Goal: Information Seeking & Learning: Learn about a topic

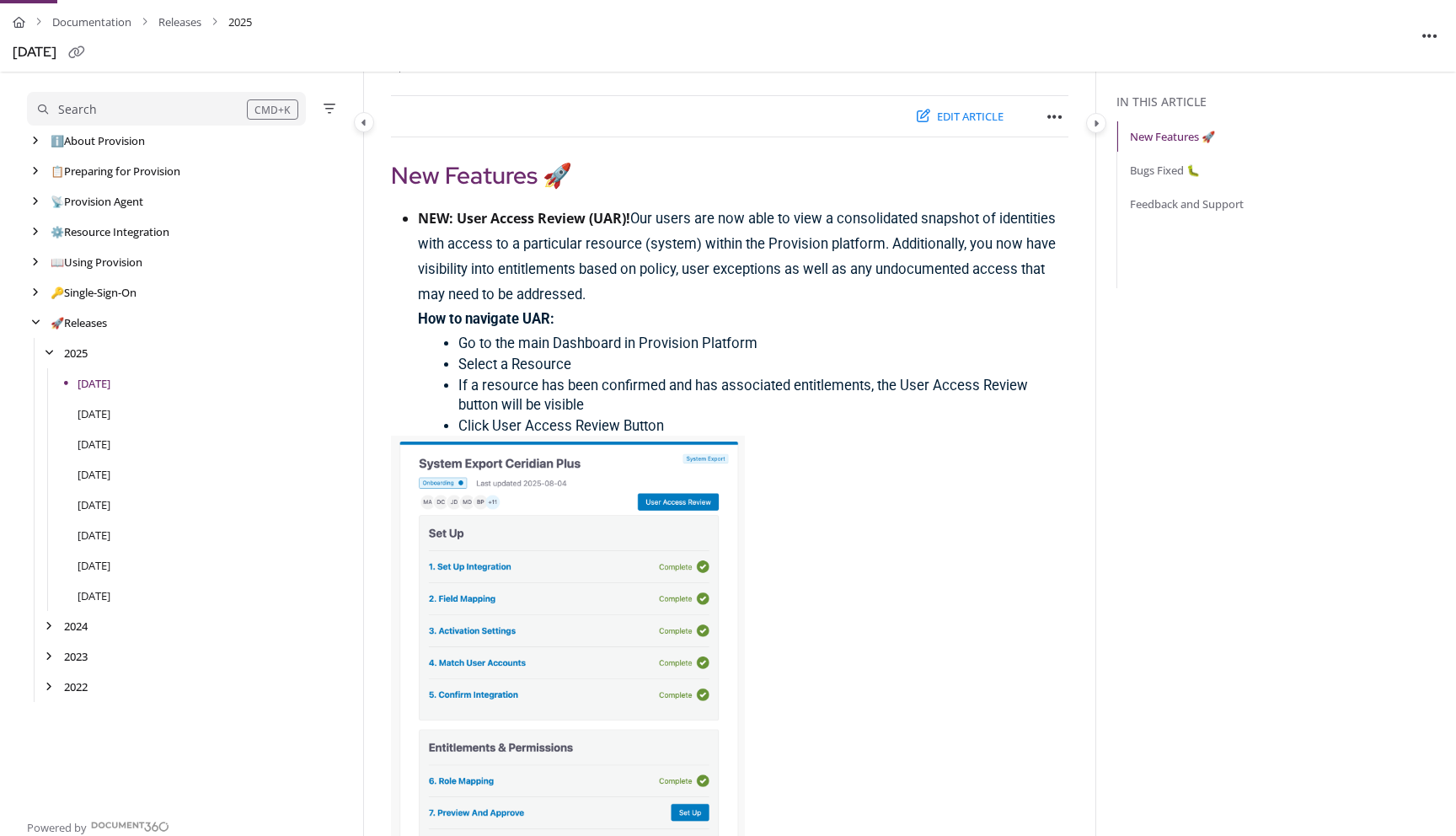
scroll to position [156, 0]
click at [39, 230] on div "arrow" at bounding box center [36, 232] width 17 height 16
click at [50, 322] on icon "arrow" at bounding box center [49, 323] width 7 height 10
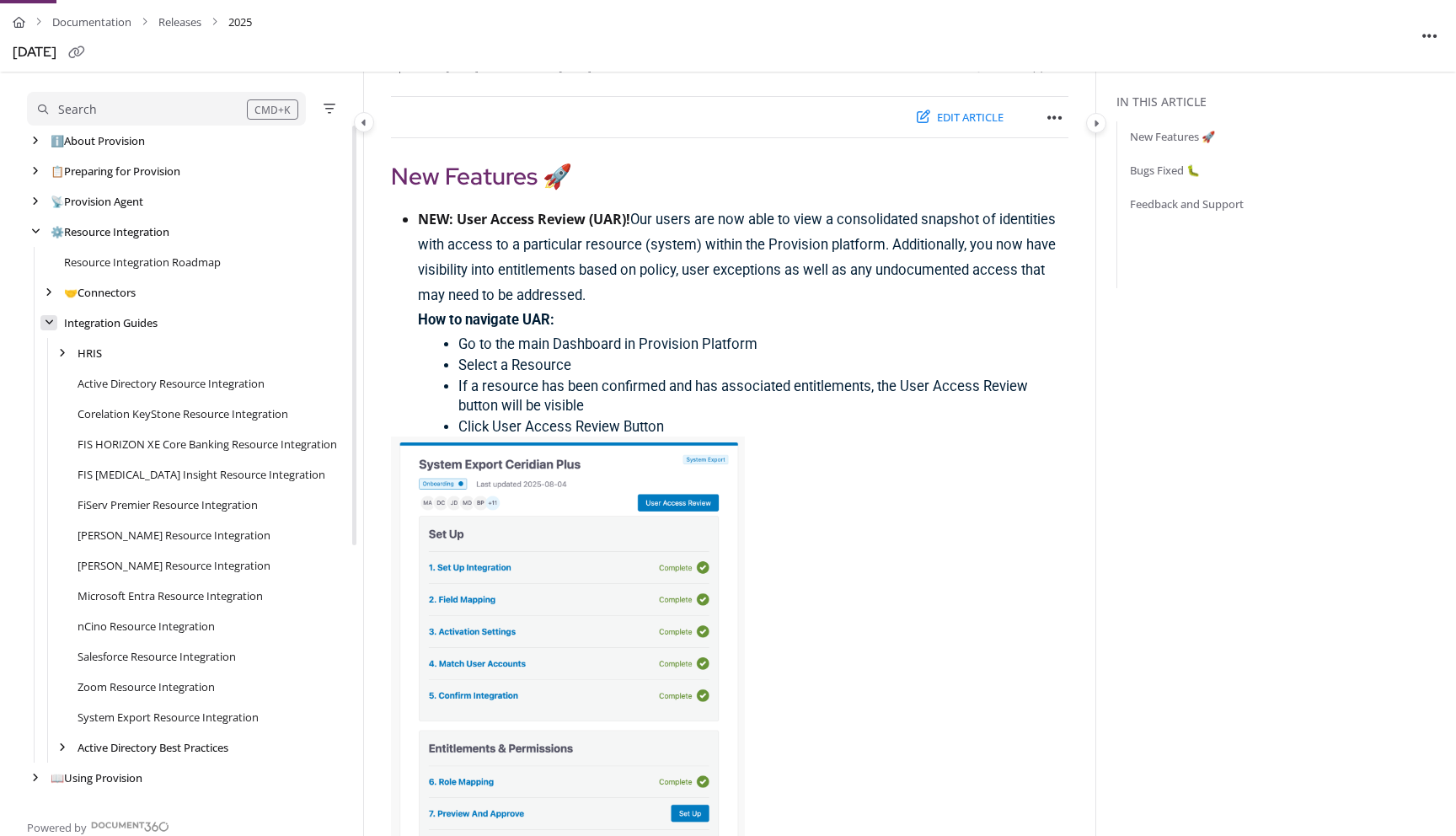
click at [50, 322] on icon "arrow" at bounding box center [49, 323] width 9 height 10
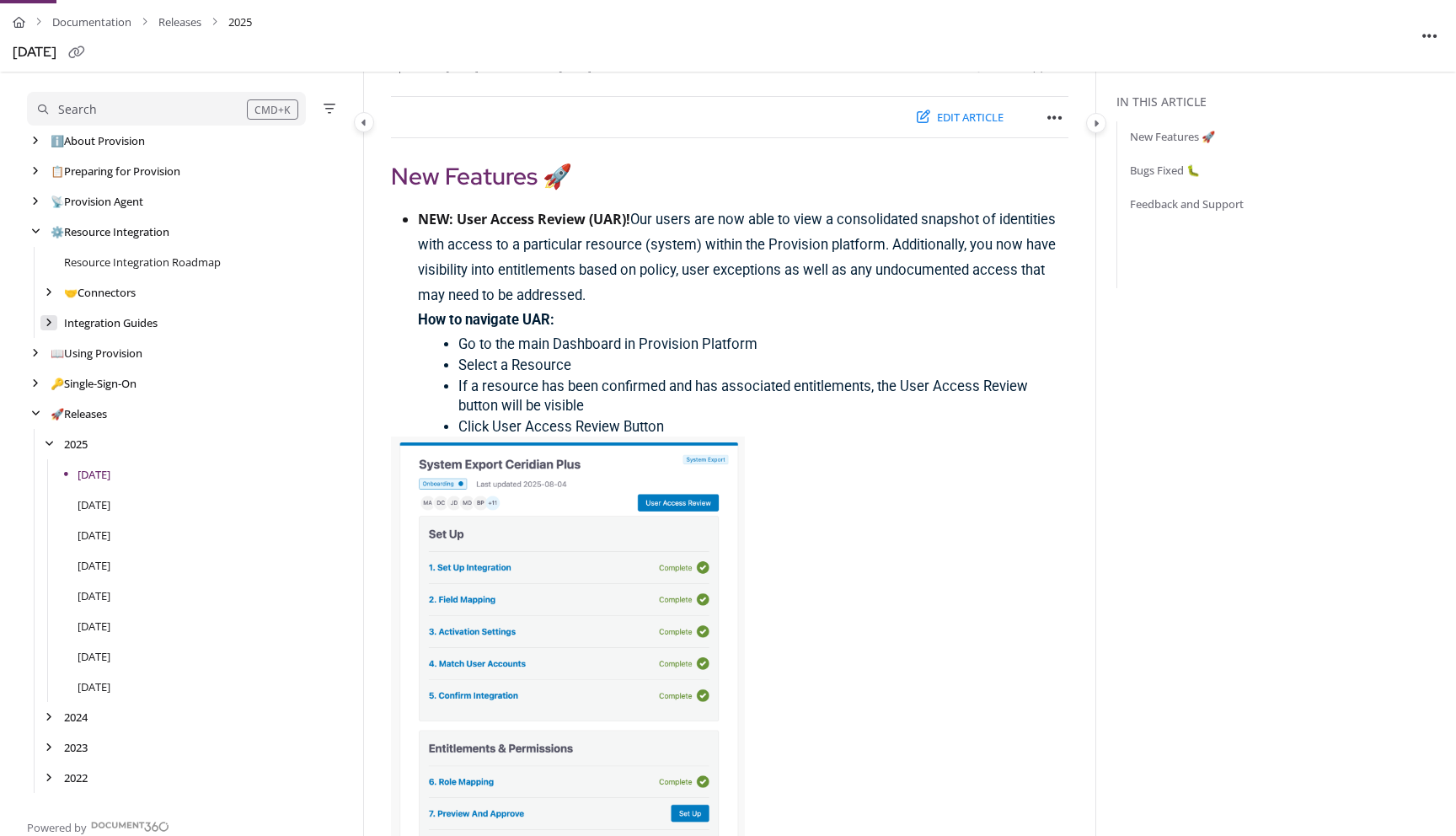
click at [50, 322] on icon "arrow" at bounding box center [49, 323] width 7 height 10
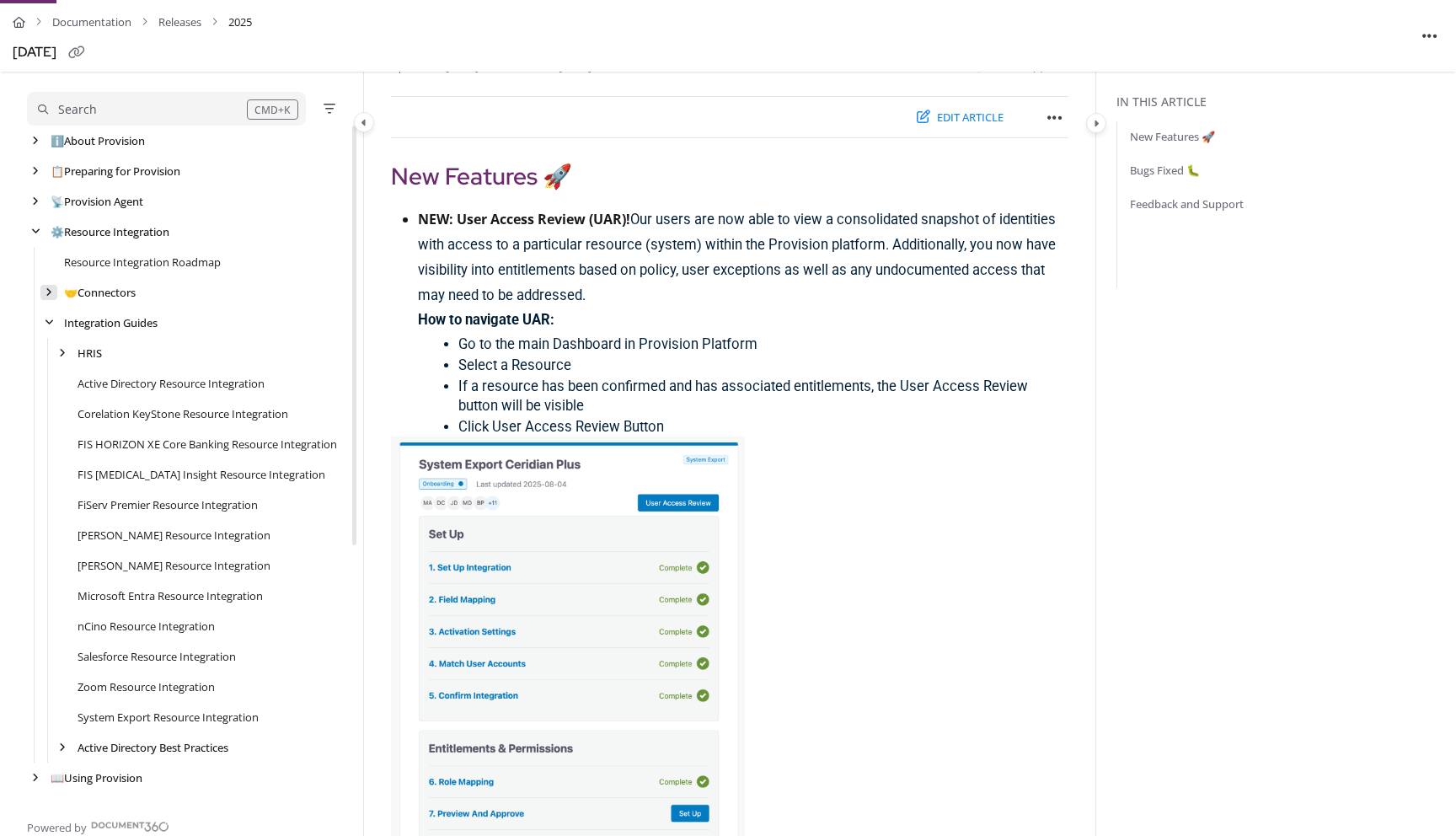
click at [50, 297] on icon "arrow" at bounding box center [49, 293] width 7 height 10
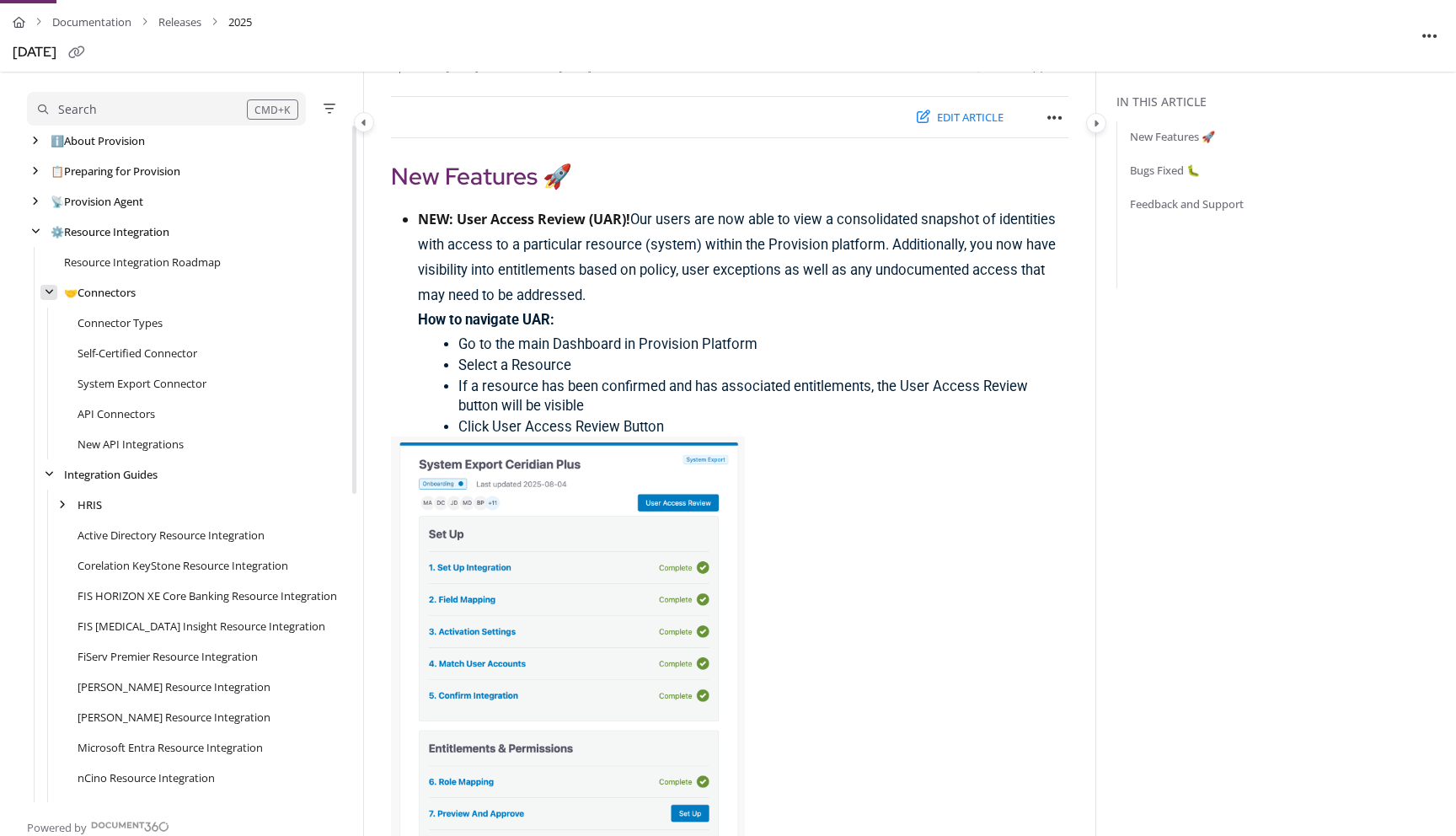
click at [50, 298] on div "arrow" at bounding box center [49, 293] width 17 height 16
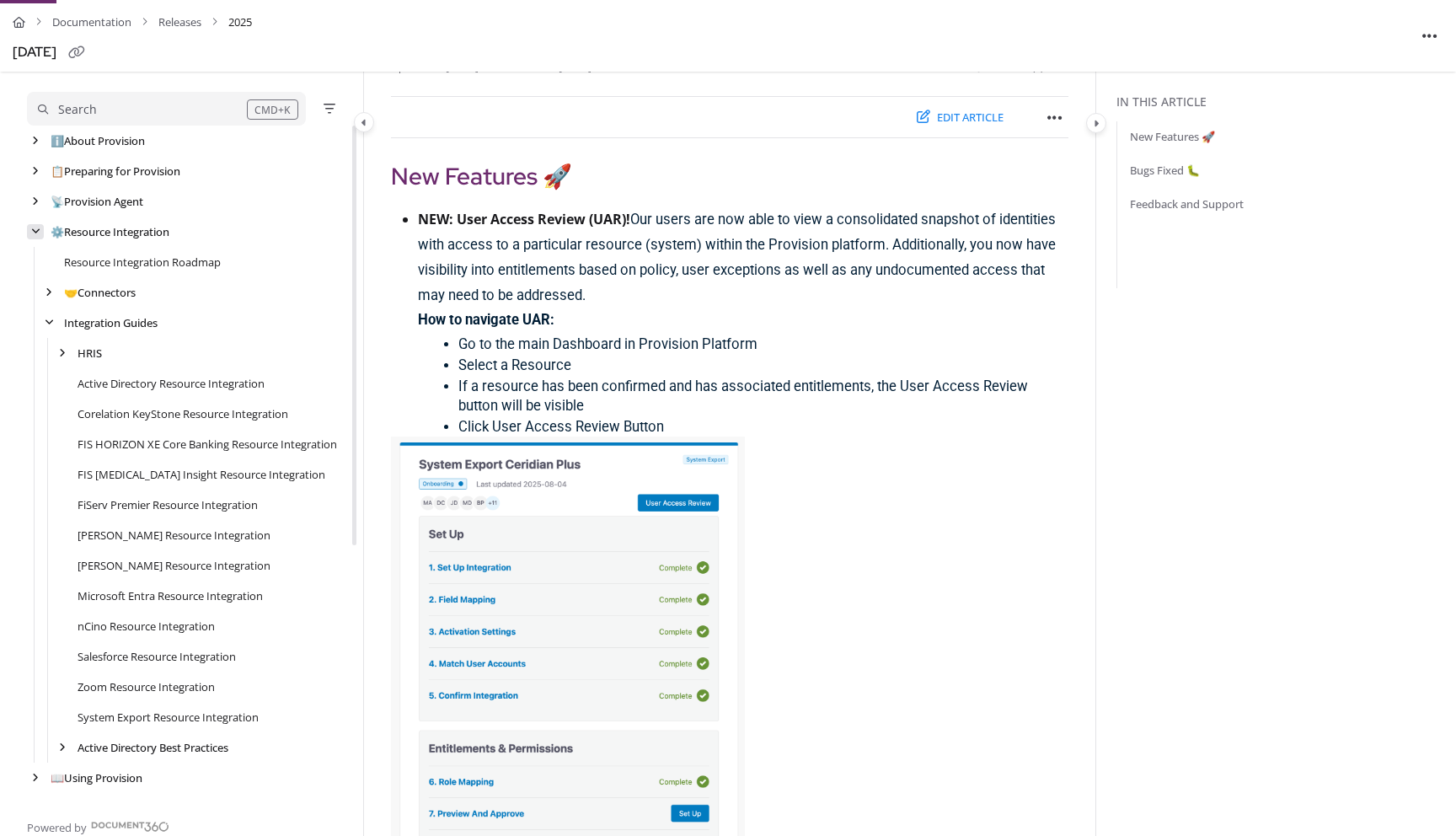
click at [39, 225] on div "arrow" at bounding box center [36, 232] width 17 height 16
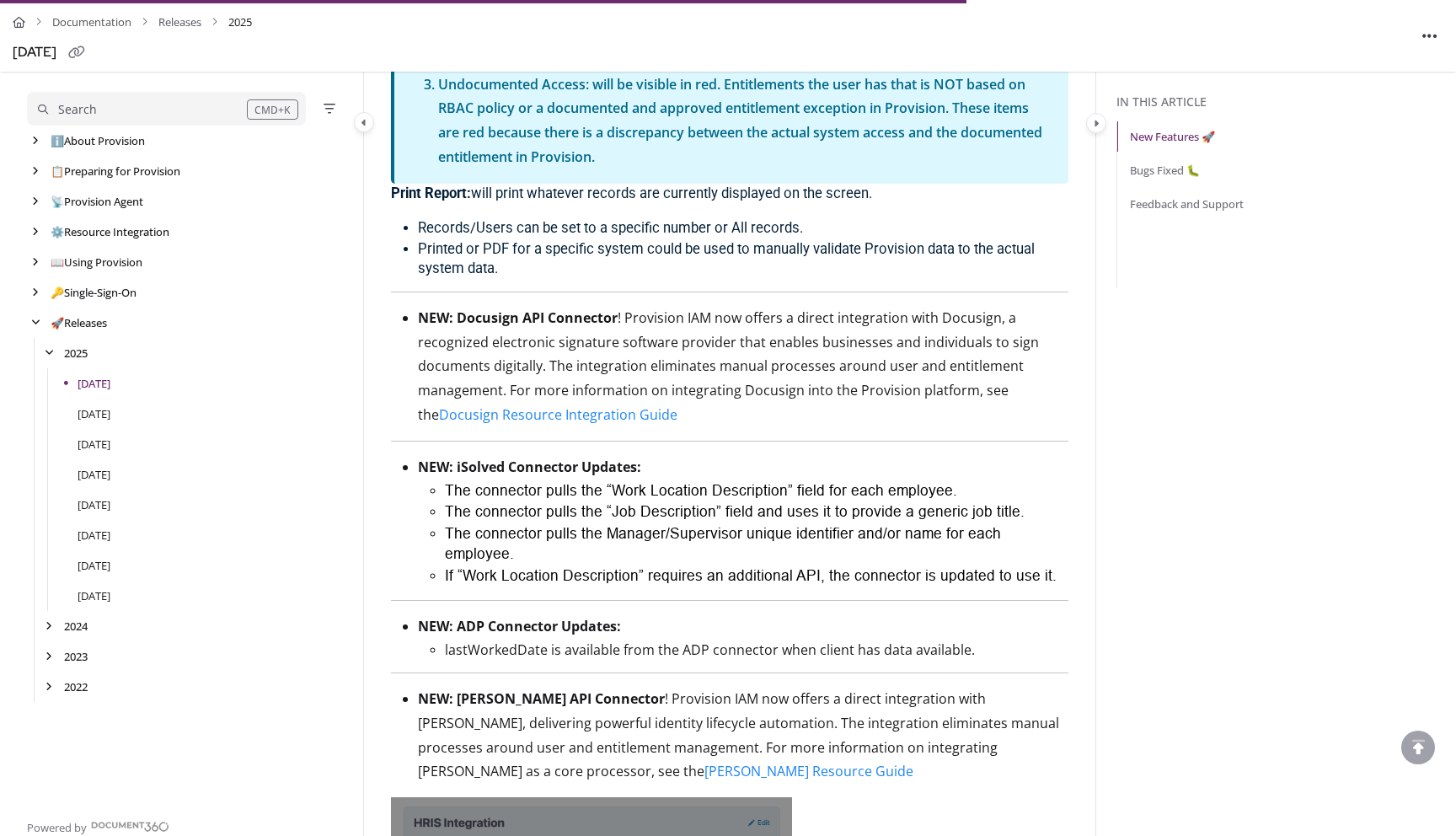
scroll to position [2690, 0]
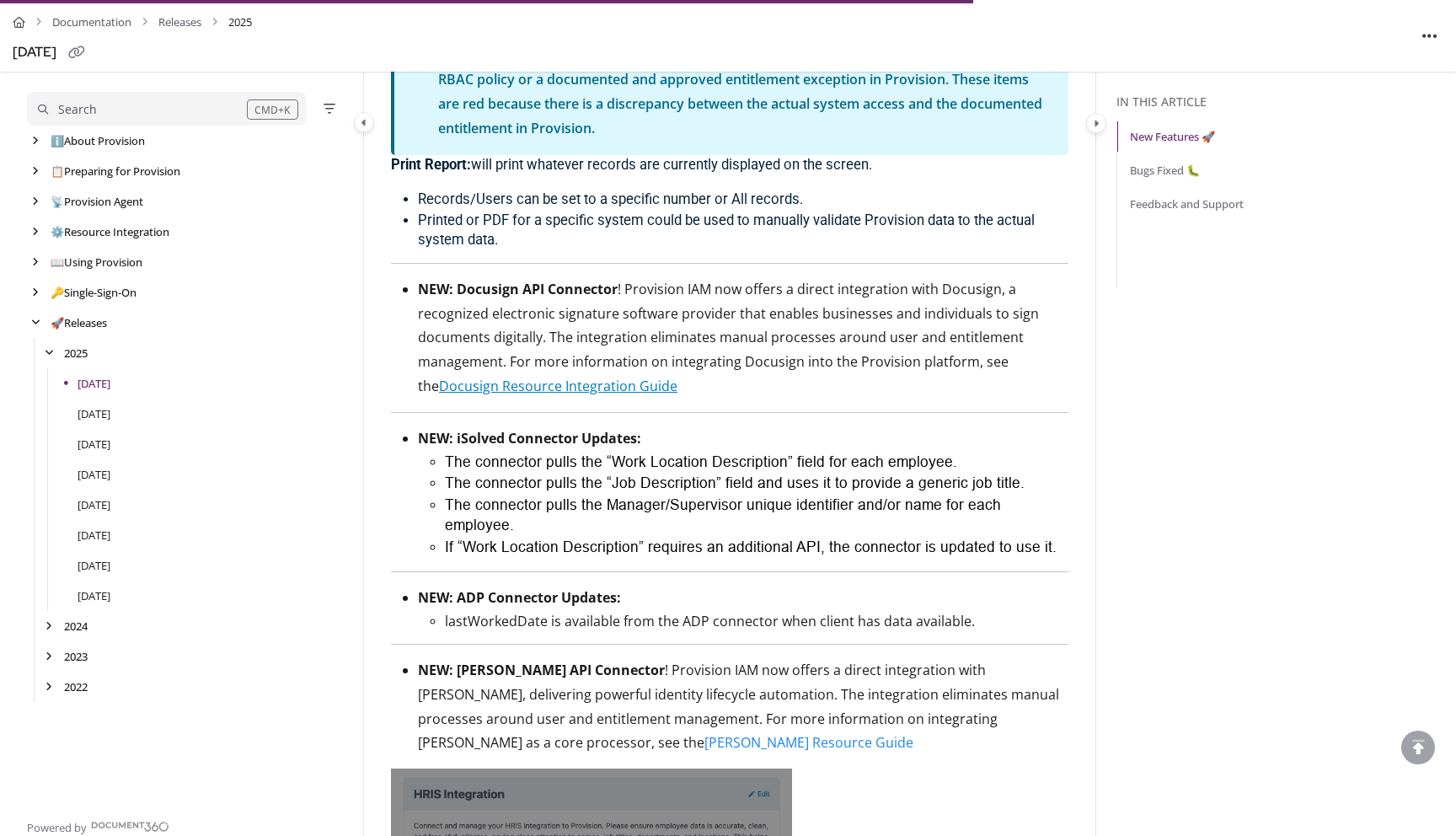
click at [602, 395] on link "Docusign Resource Integration Guide" at bounding box center [558, 386] width 239 height 19
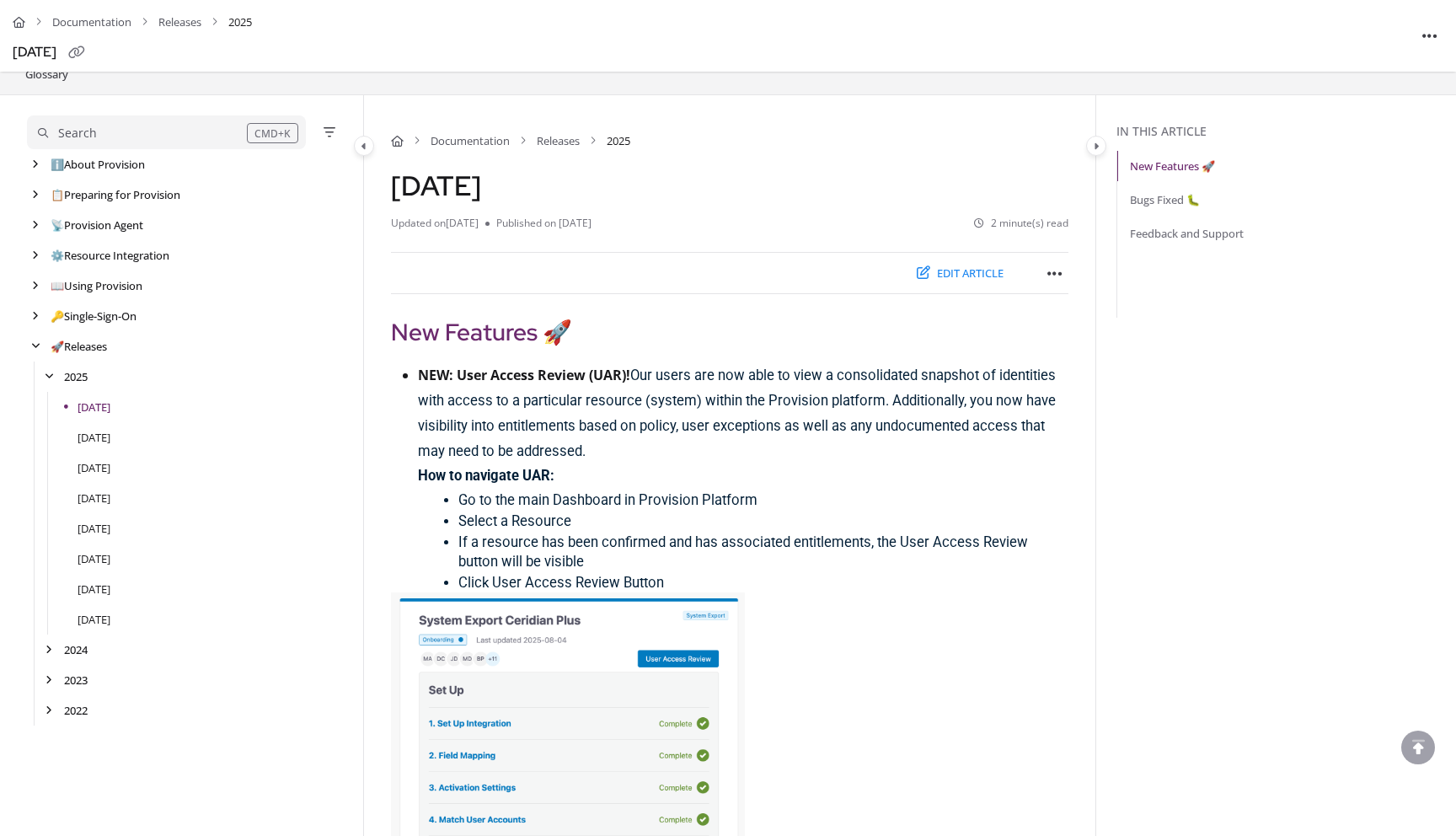
scroll to position [2690, 0]
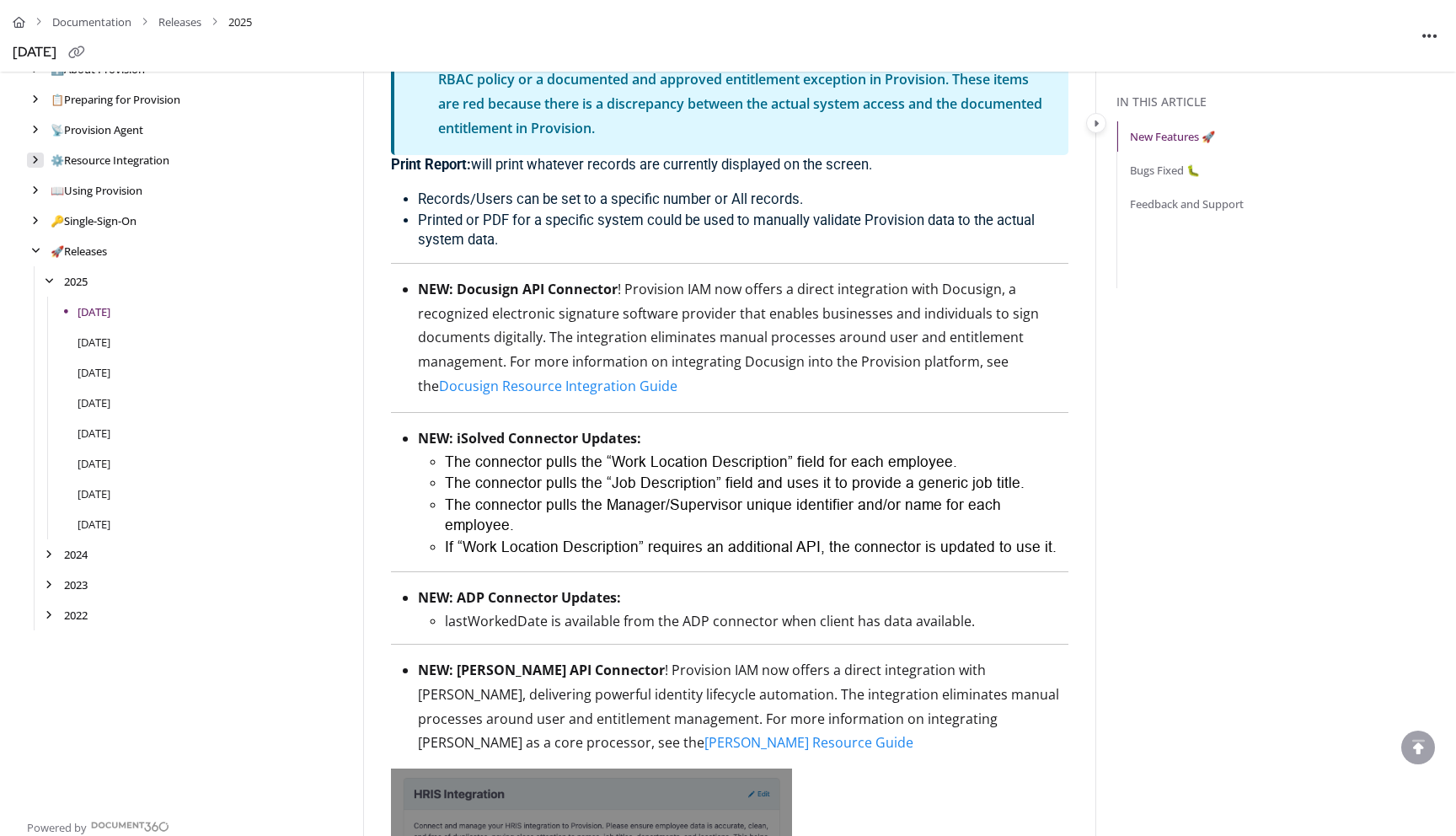
click at [32, 166] on div "arrow" at bounding box center [36, 160] width 17 height 16
click at [47, 253] on icon "arrow" at bounding box center [49, 251] width 7 height 10
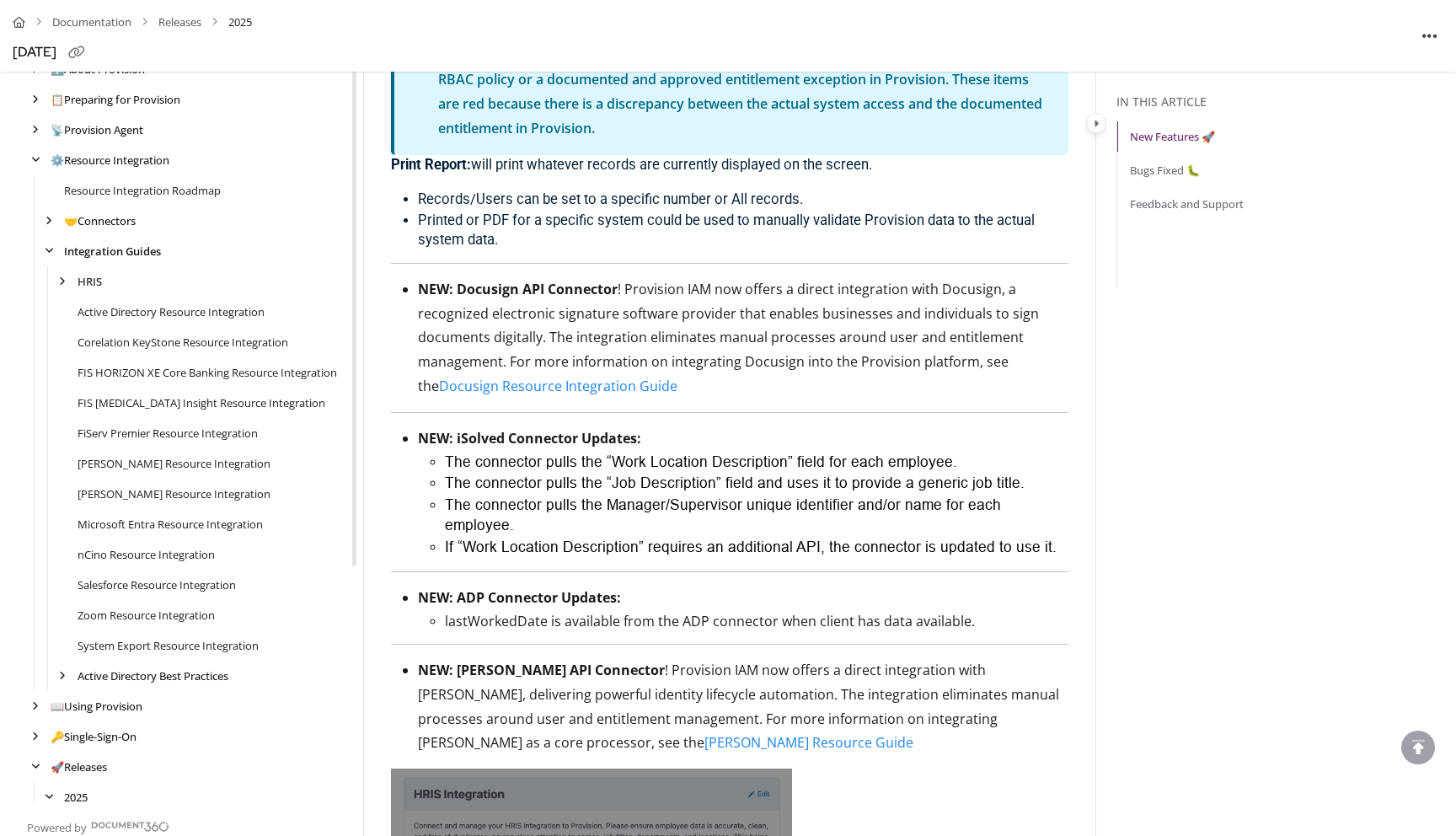
click at [97, 243] on link "Integration Guides" at bounding box center [113, 251] width 97 height 17
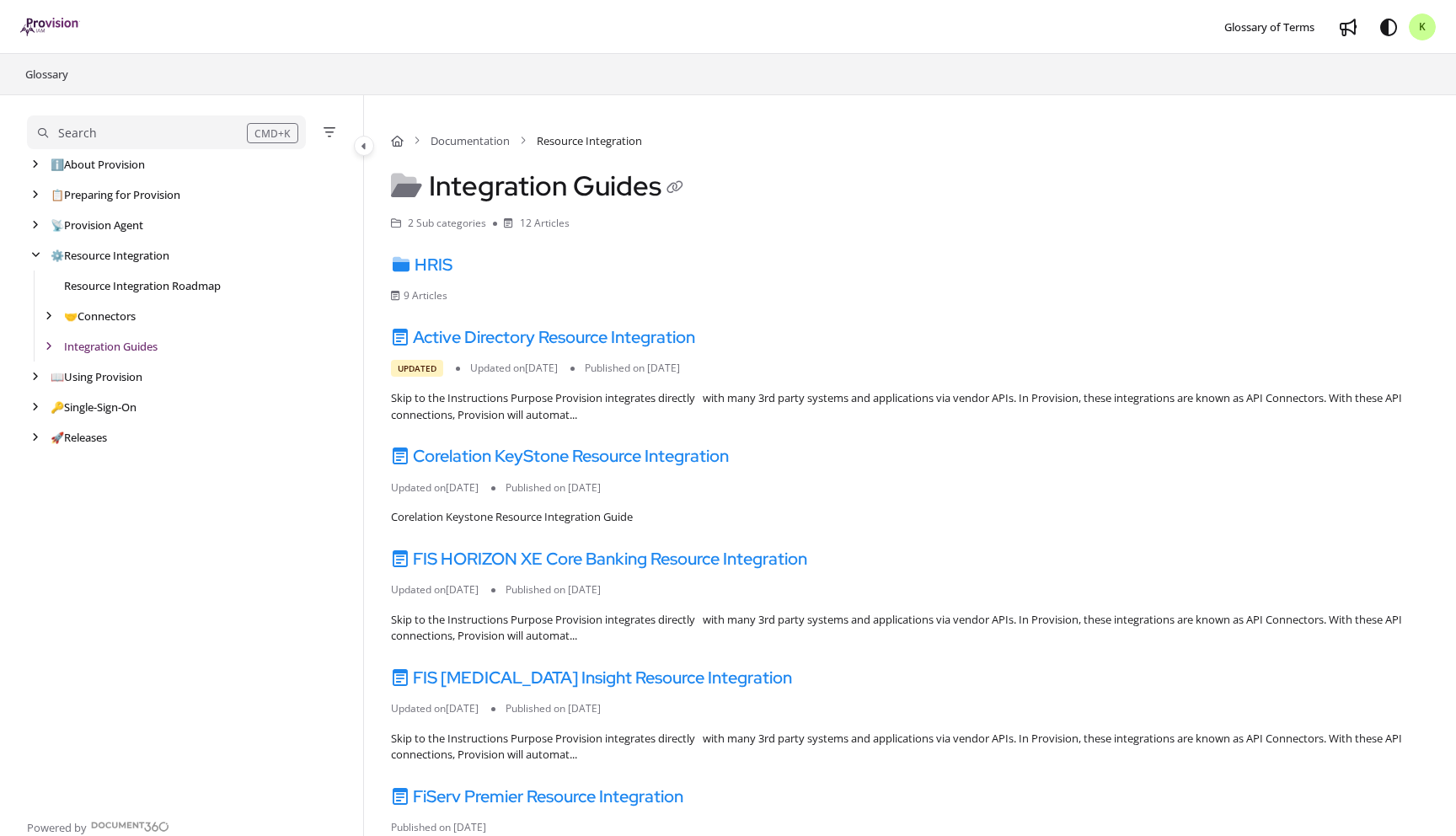
click at [96, 285] on link "Resource Integration Roadmap" at bounding box center [142, 286] width 157 height 17
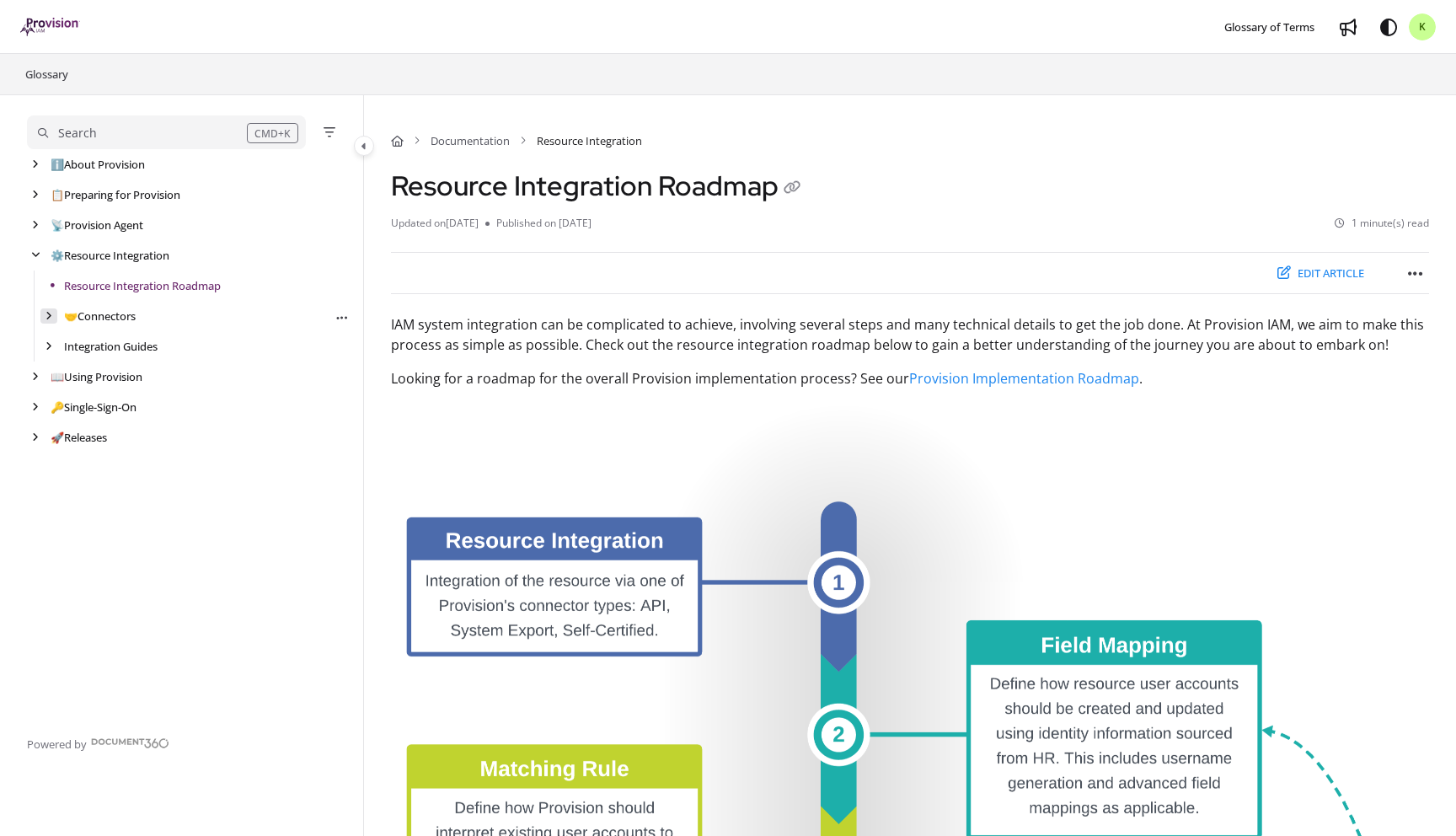
click at [50, 312] on icon "arrow" at bounding box center [49, 316] width 7 height 10
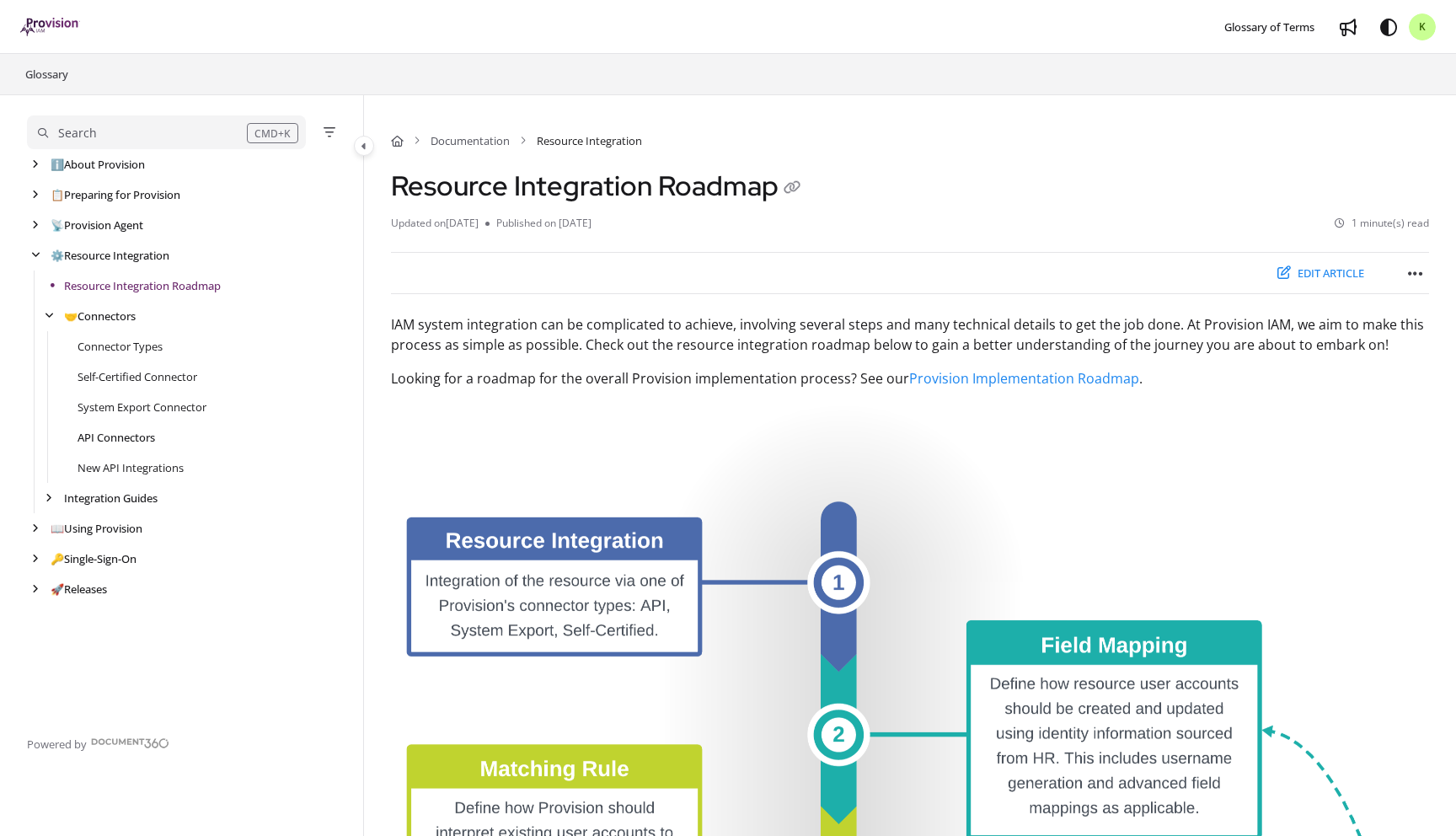
click at [96, 437] on link "API Connectors" at bounding box center [117, 437] width 78 height 17
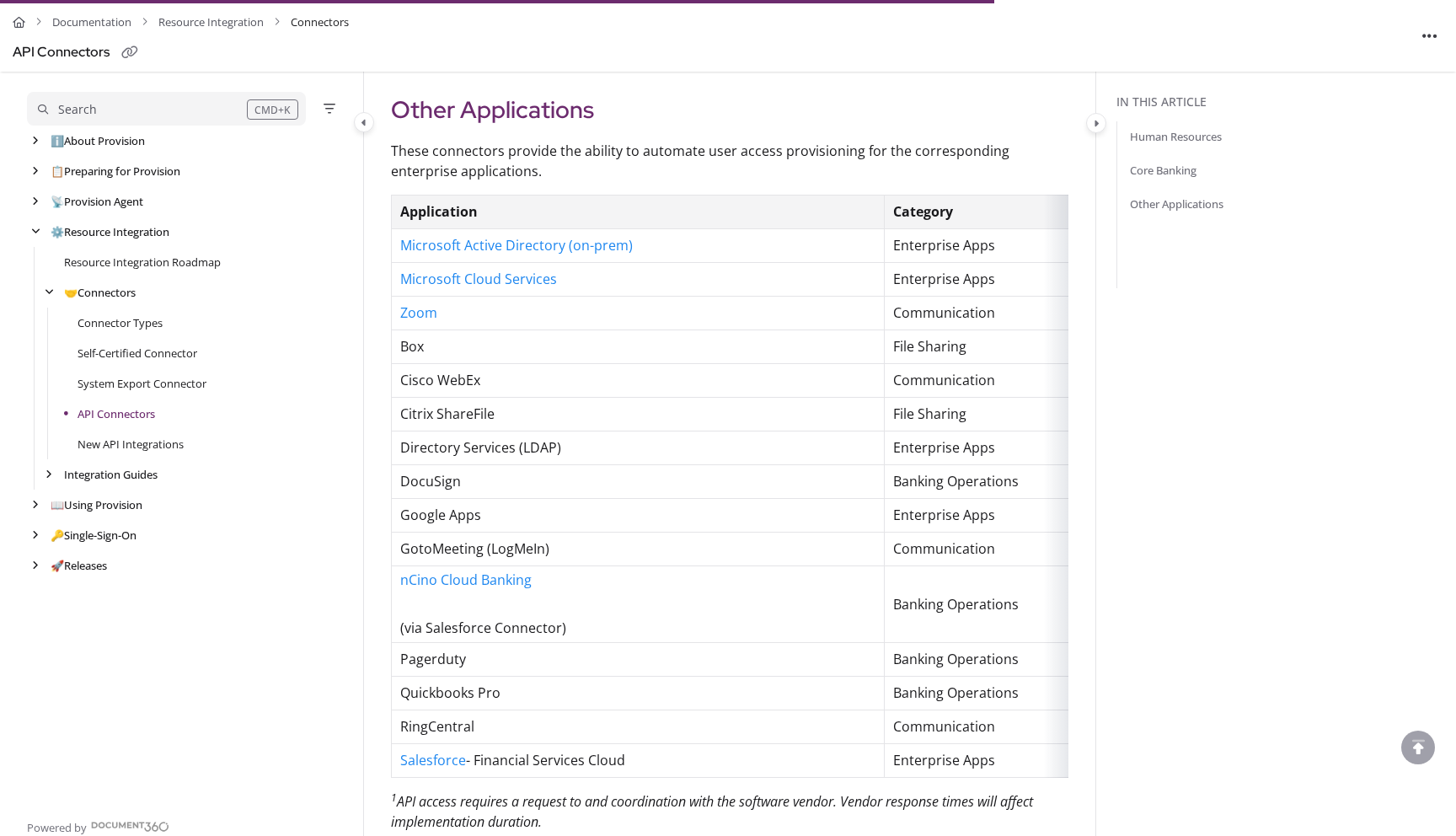
scroll to position [1070, 0]
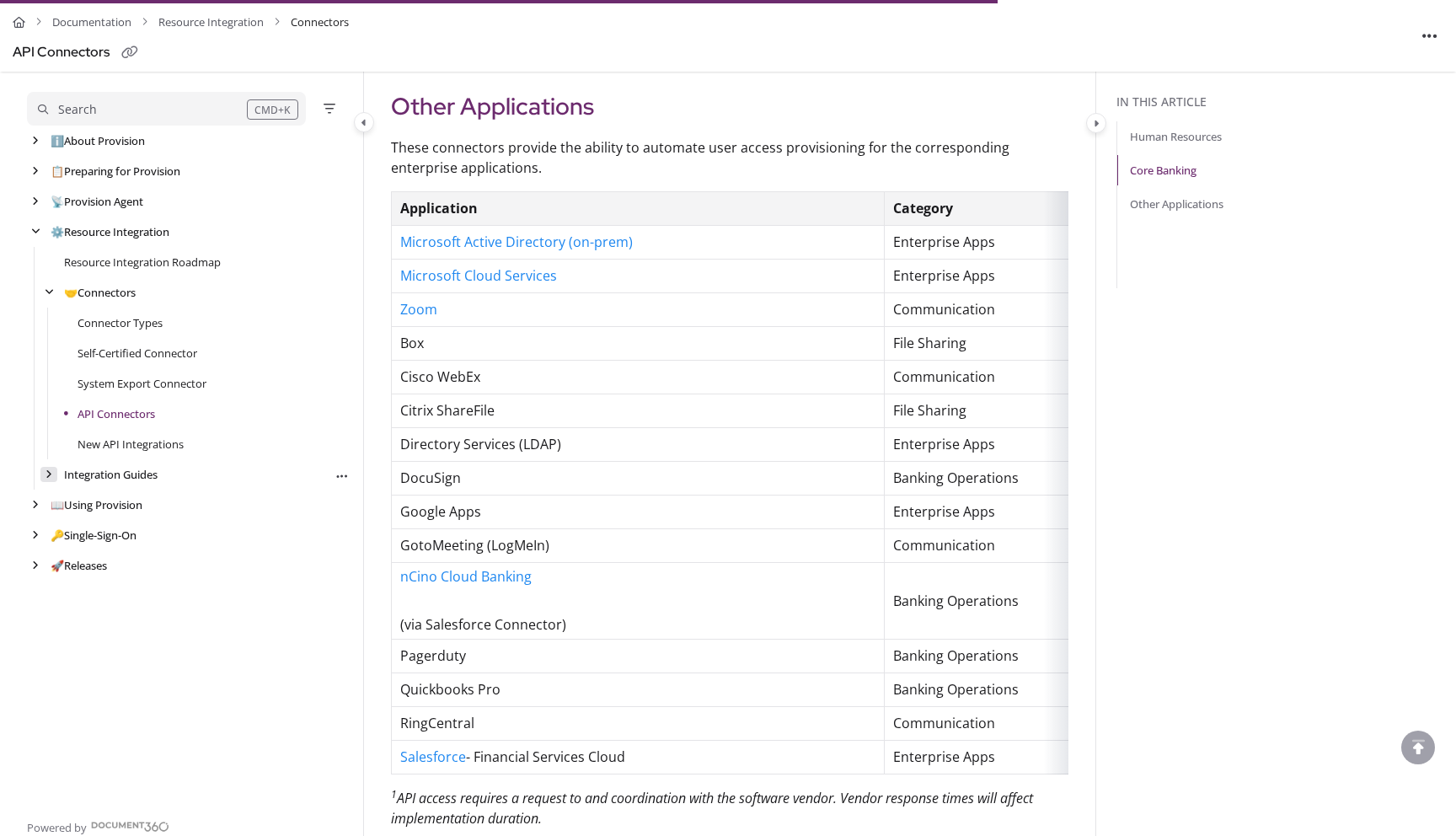
click at [54, 475] on div "arrow" at bounding box center [49, 475] width 17 height 16
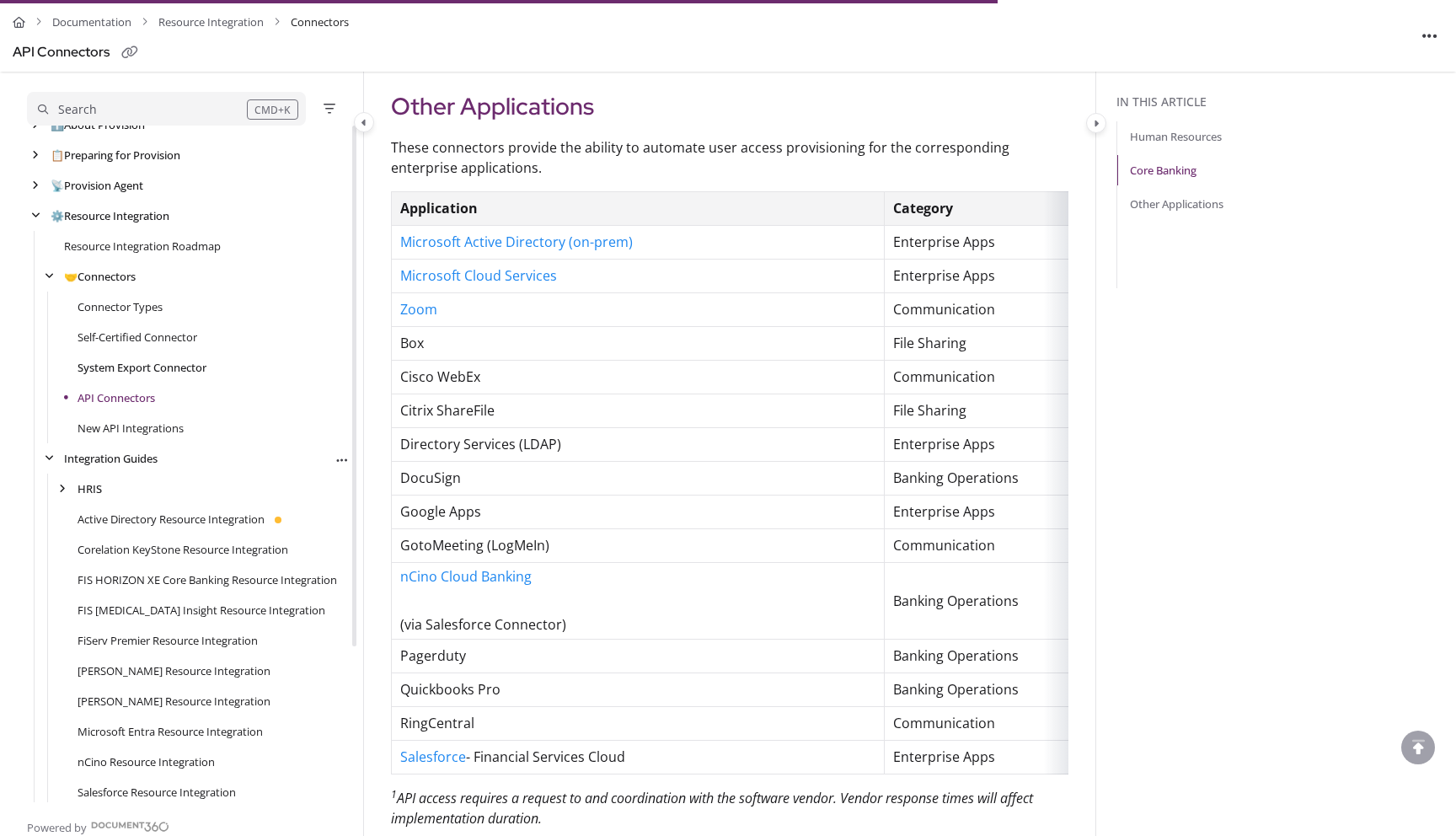
scroll to position [0, 0]
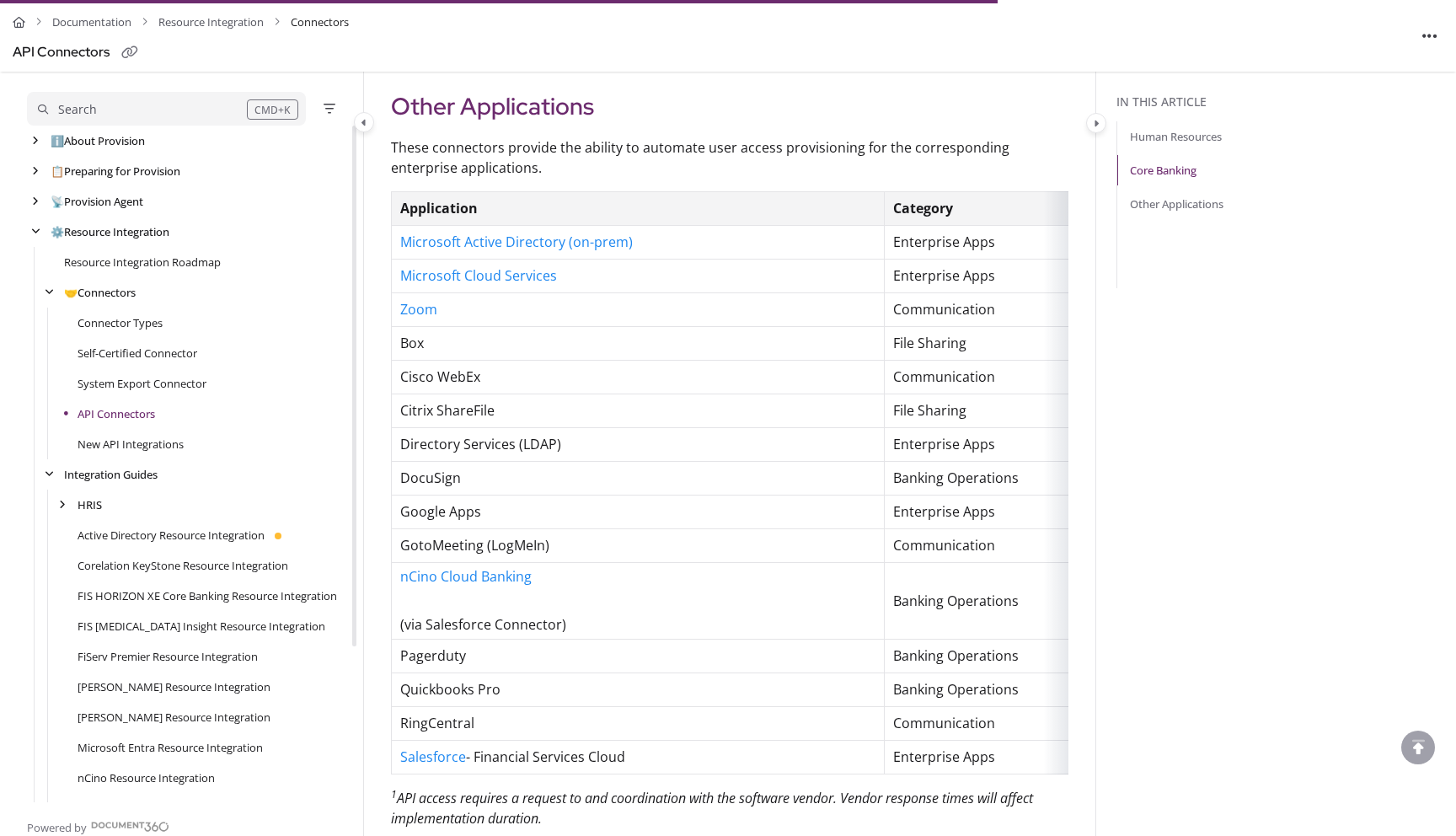
click at [158, 107] on div "Search" at bounding box center [142, 110] width 209 height 19
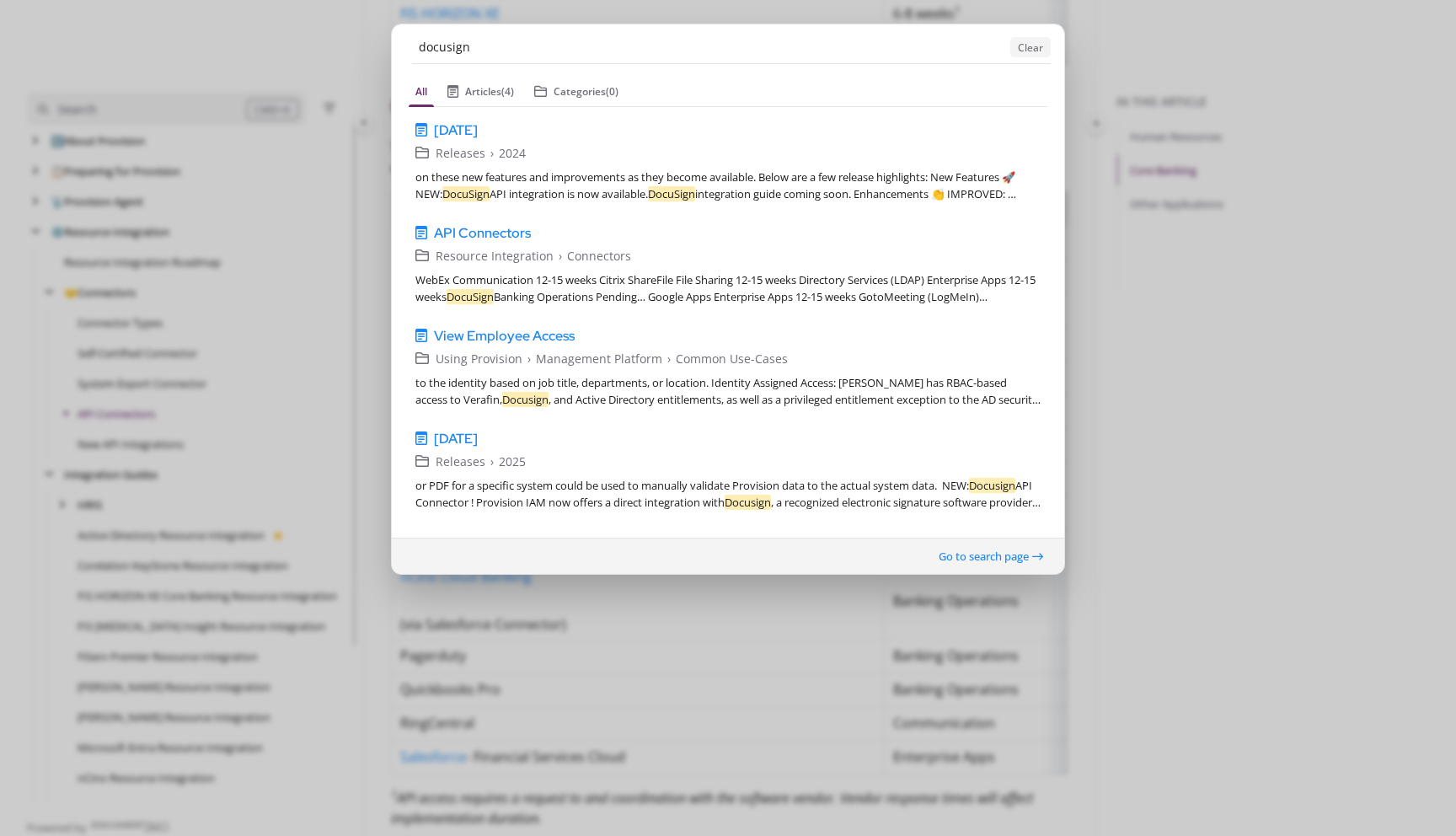
type input "docusign"
click at [1021, 47] on button "Clear" at bounding box center [1030, 47] width 41 height 20
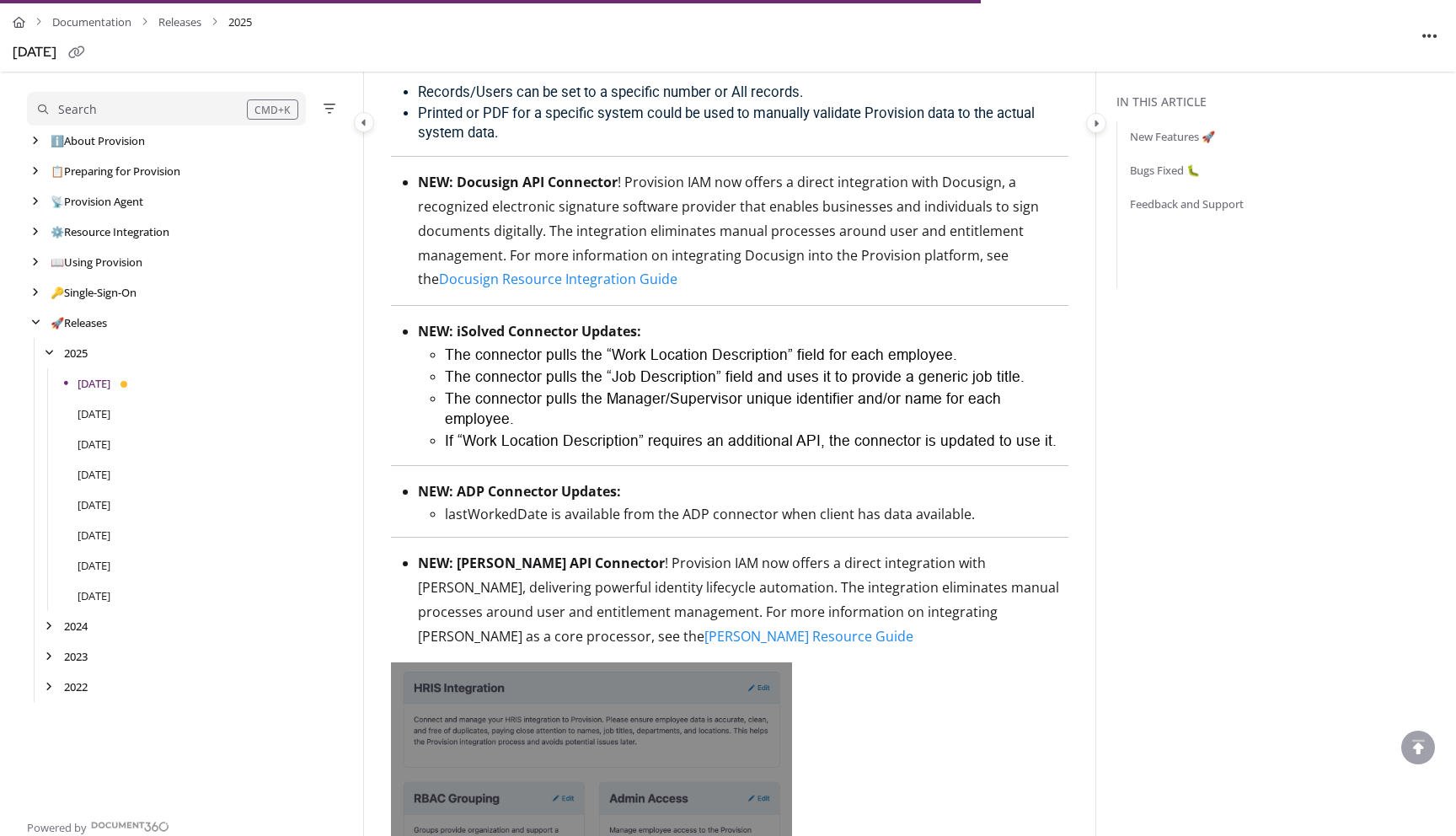
scroll to position [2796, 0]
click at [705, 630] on link "[PERSON_NAME] Resource Guide" at bounding box center [809, 638] width 209 height 19
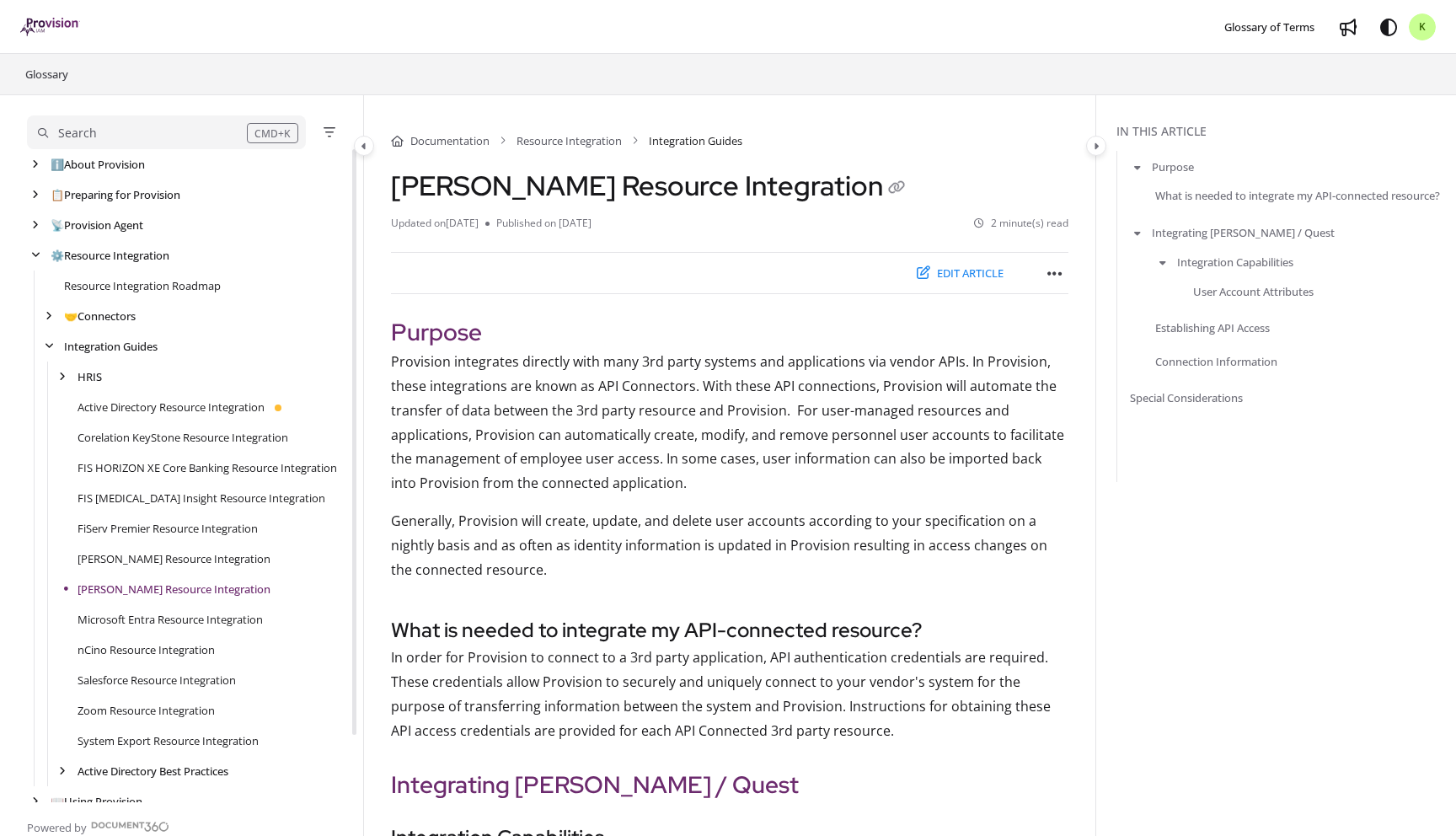
scroll to position [75, 0]
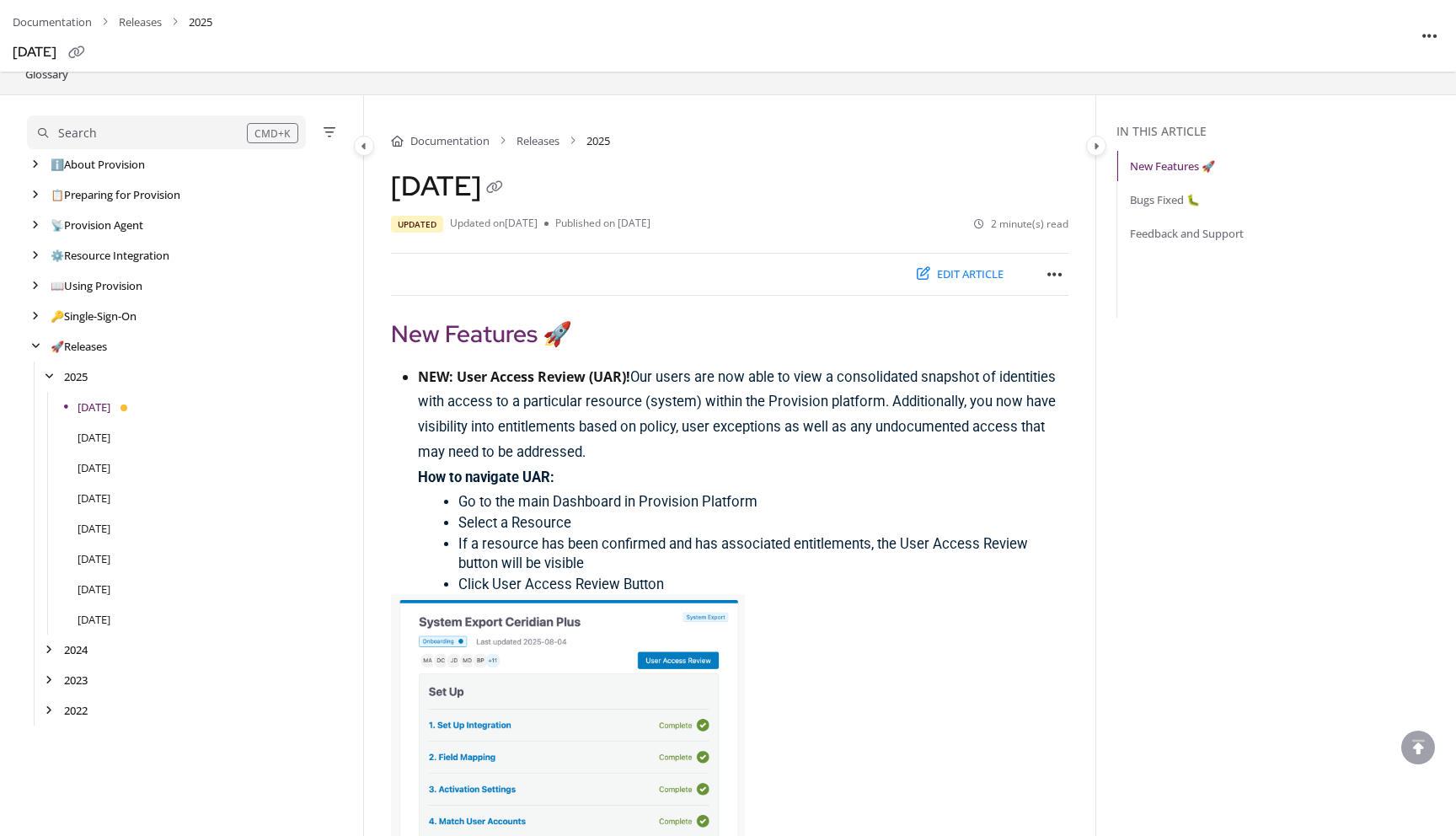
scroll to position [2796, 0]
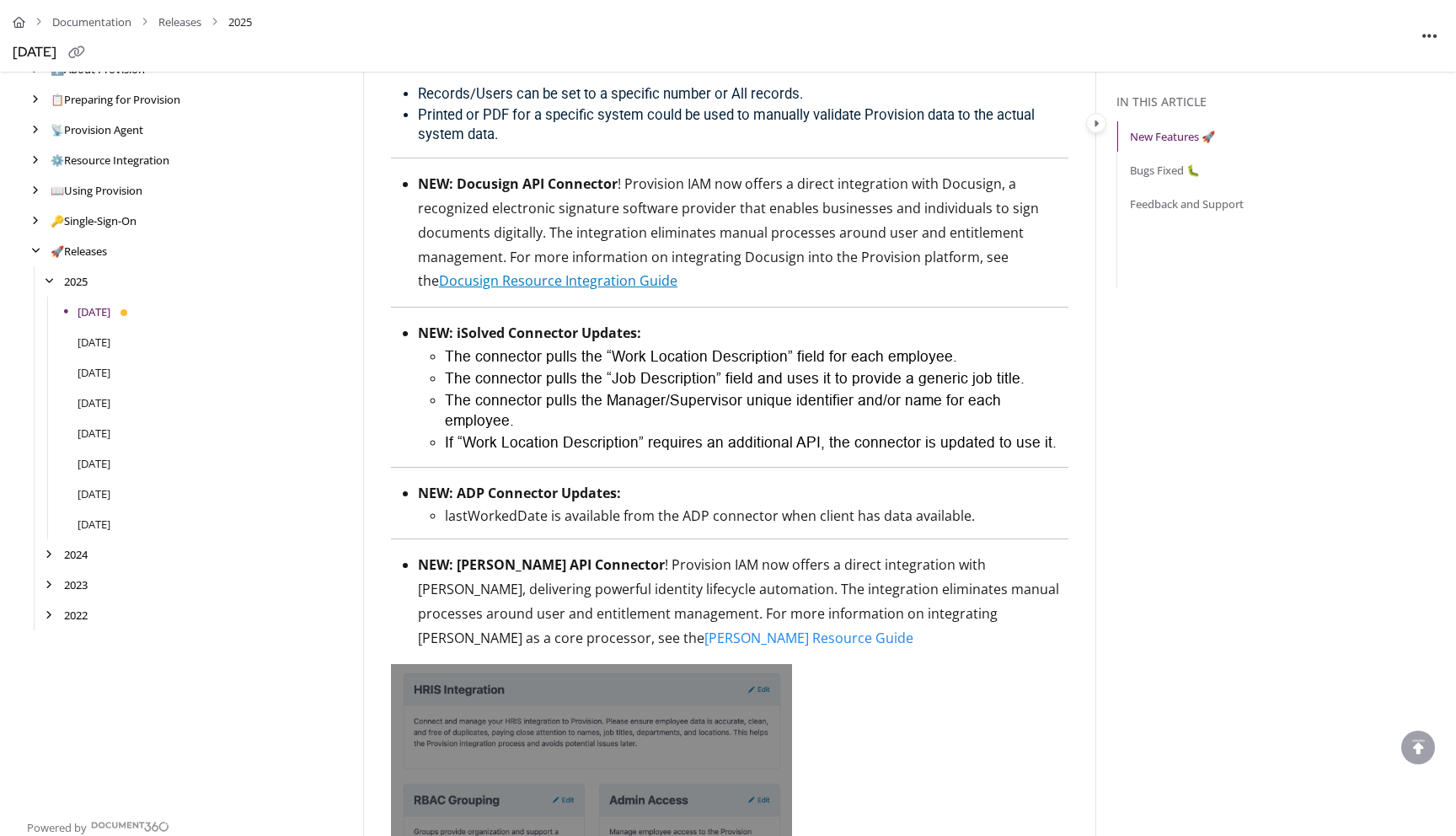
click at [566, 289] on link "Docusign Resource Integration Guide" at bounding box center [558, 281] width 239 height 19
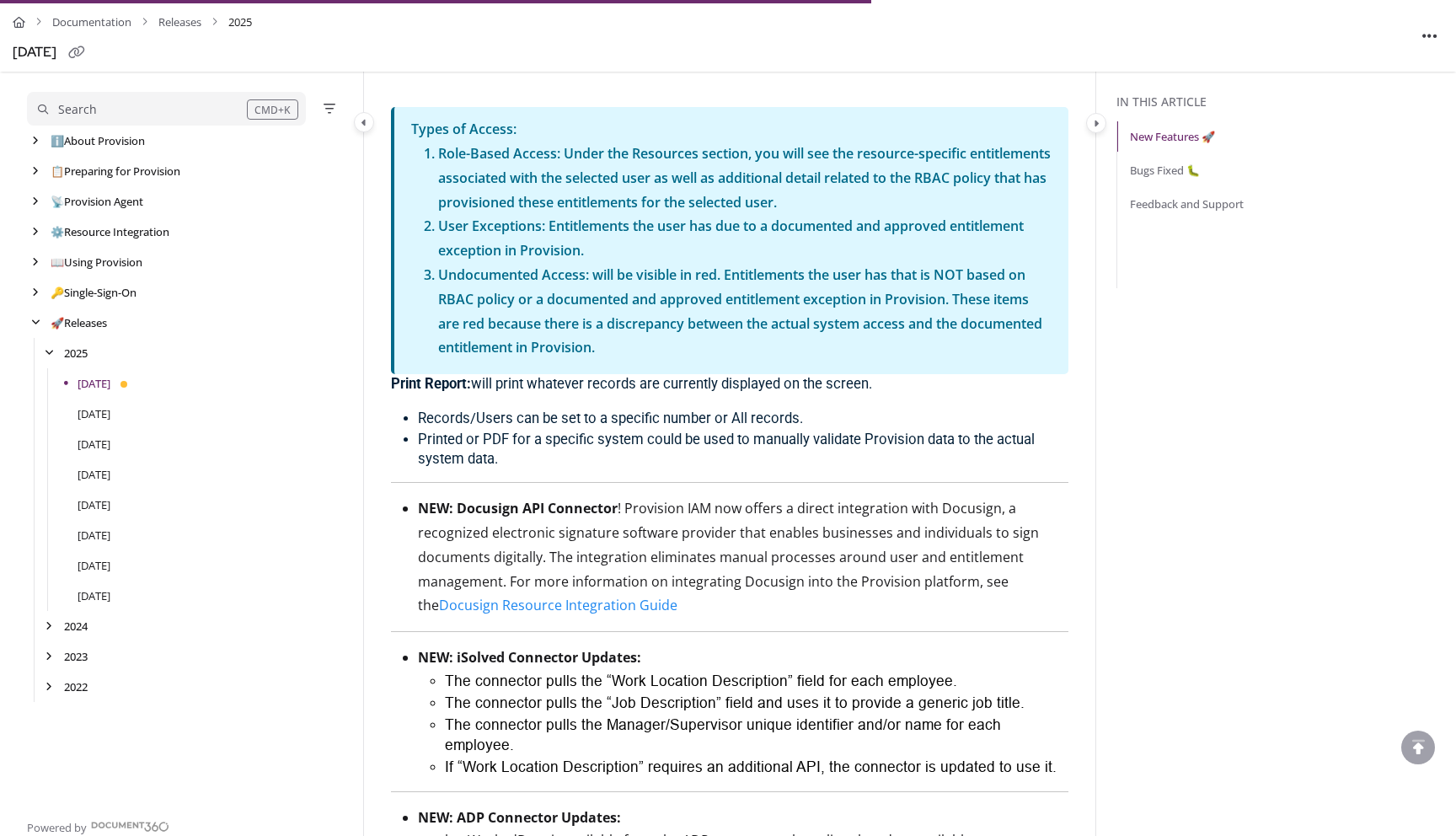
scroll to position [2485, 0]
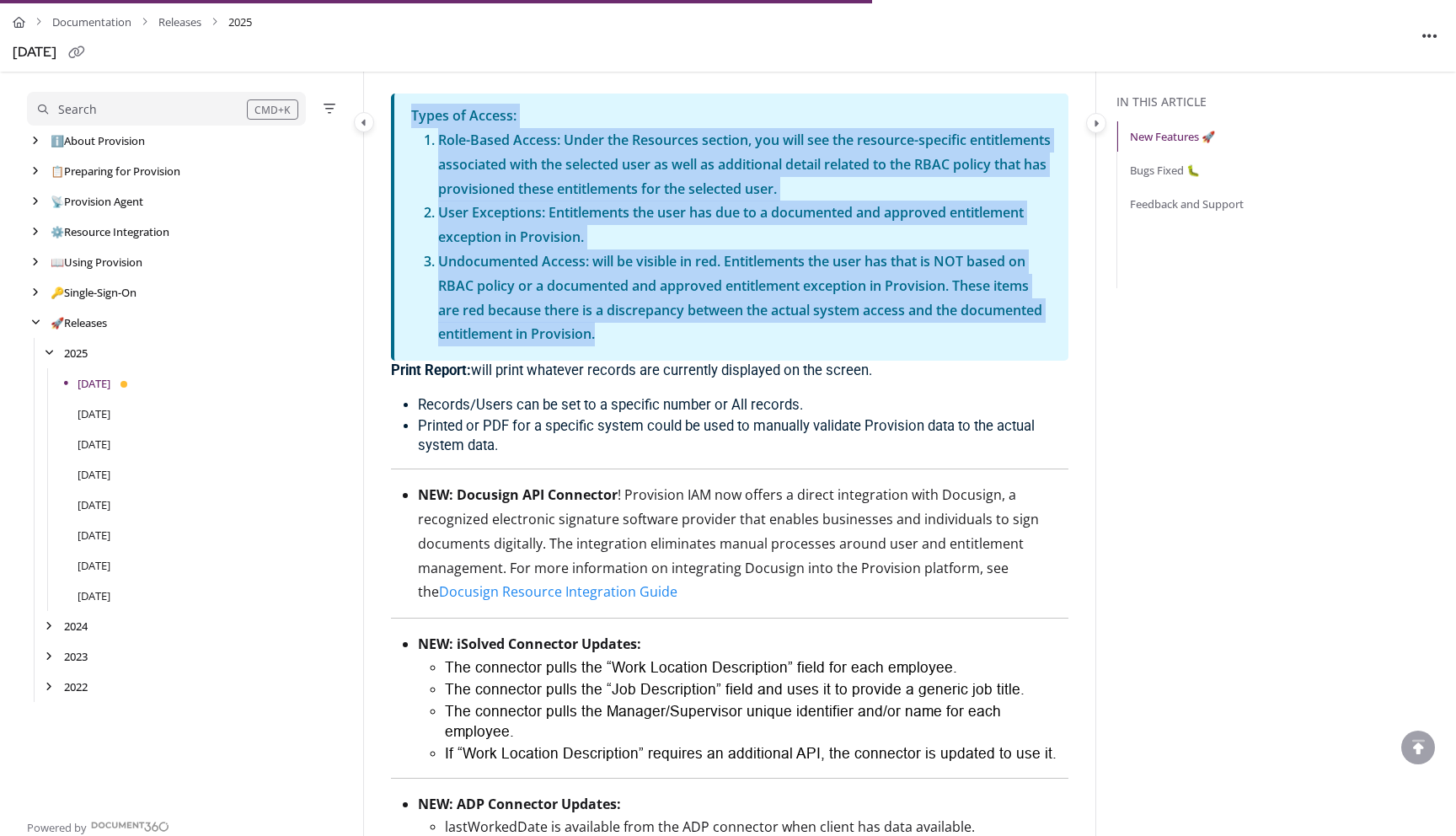
drag, startPoint x: 412, startPoint y: 122, endPoint x: 619, endPoint y: 339, distance: 299.9
click at [619, 339] on div "Types of Access: Role-Based Access: Under the Resources section, you will see t…" at bounding box center [731, 228] width 640 height 247
copy div "Types of Access: Role-Based Access: Under the Resources section, you will see t…"
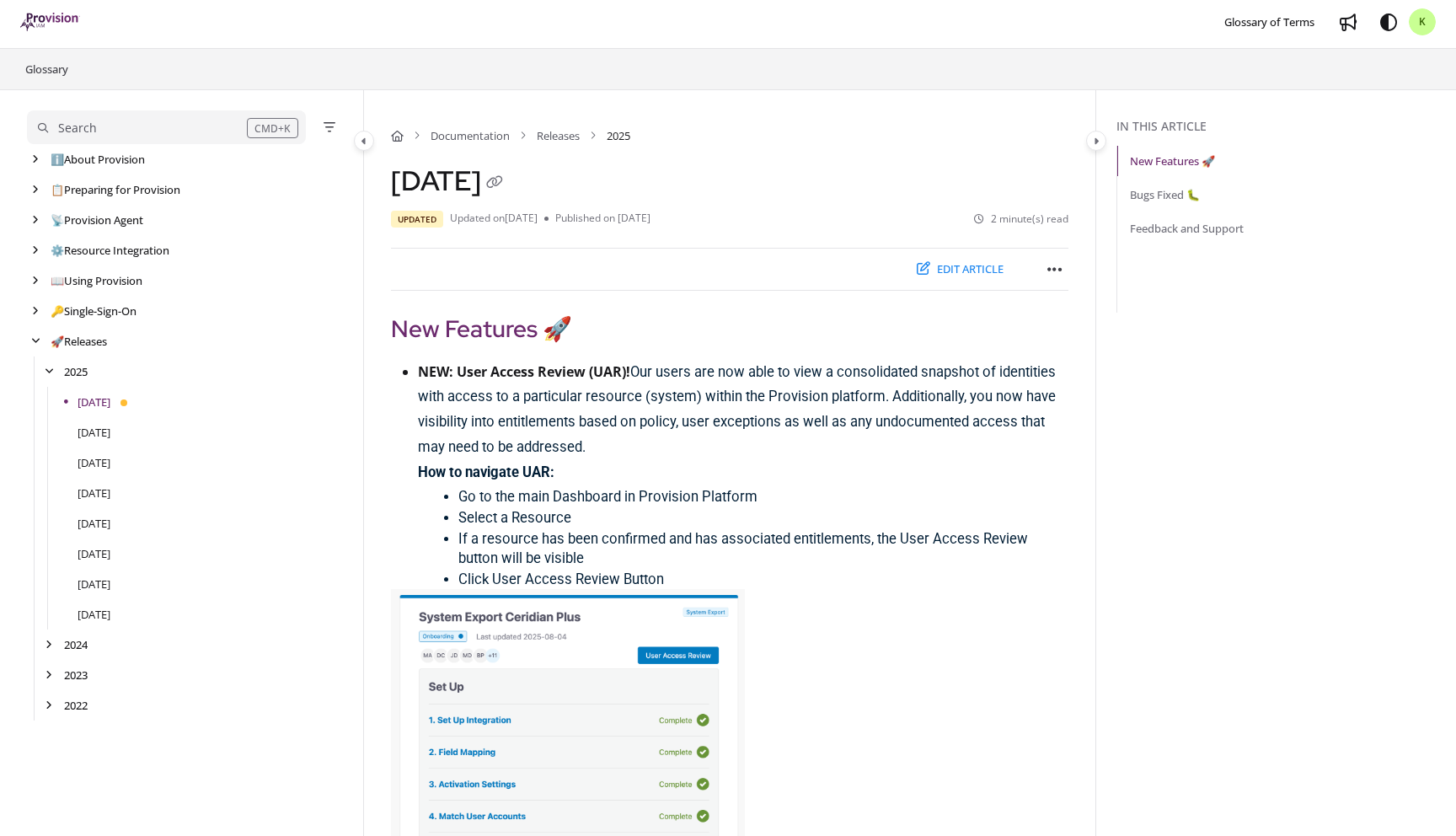
scroll to position [0, 0]
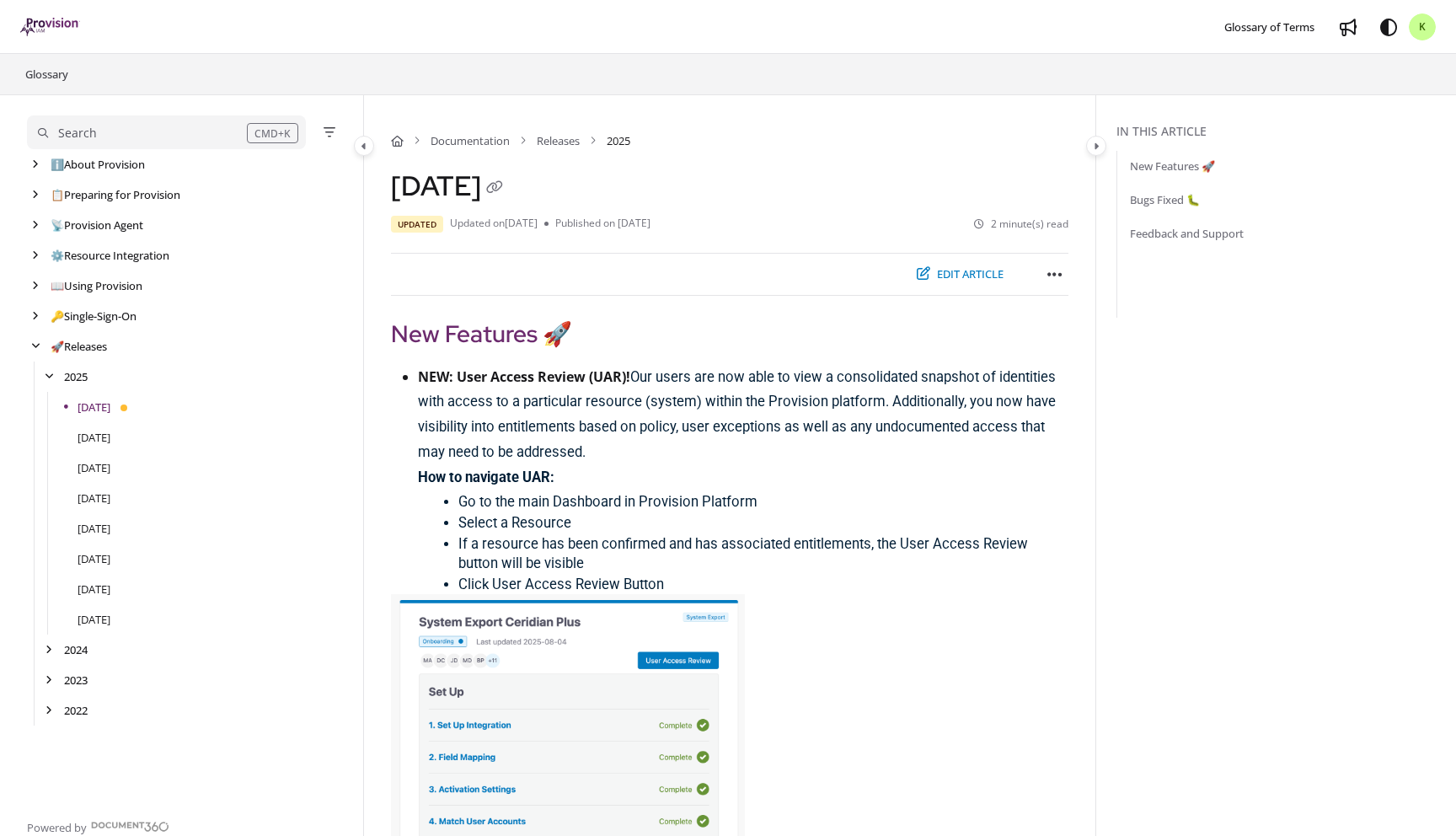
click at [961, 280] on button "Edit article" at bounding box center [960, 274] width 109 height 28
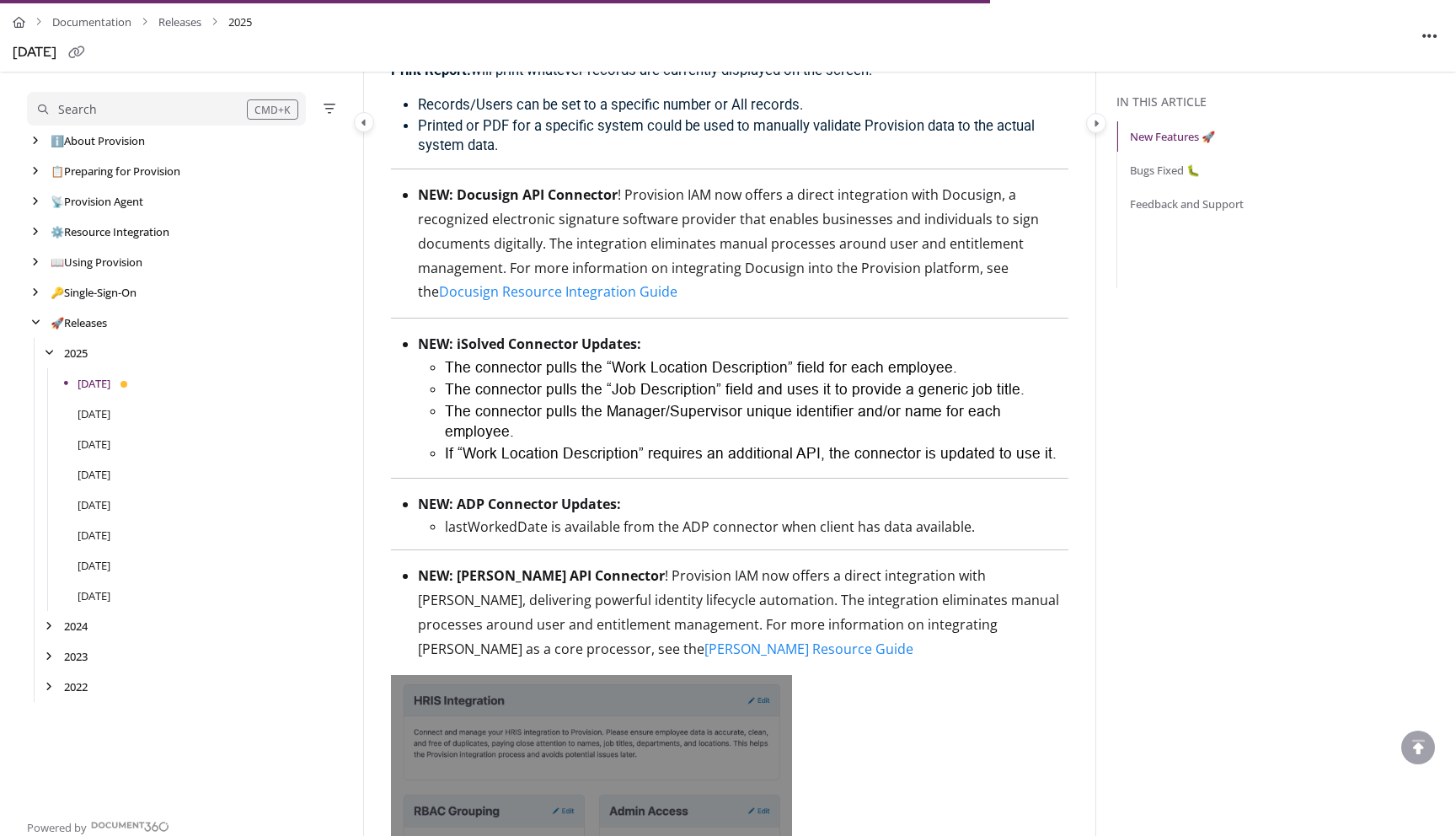
scroll to position [2780, 0]
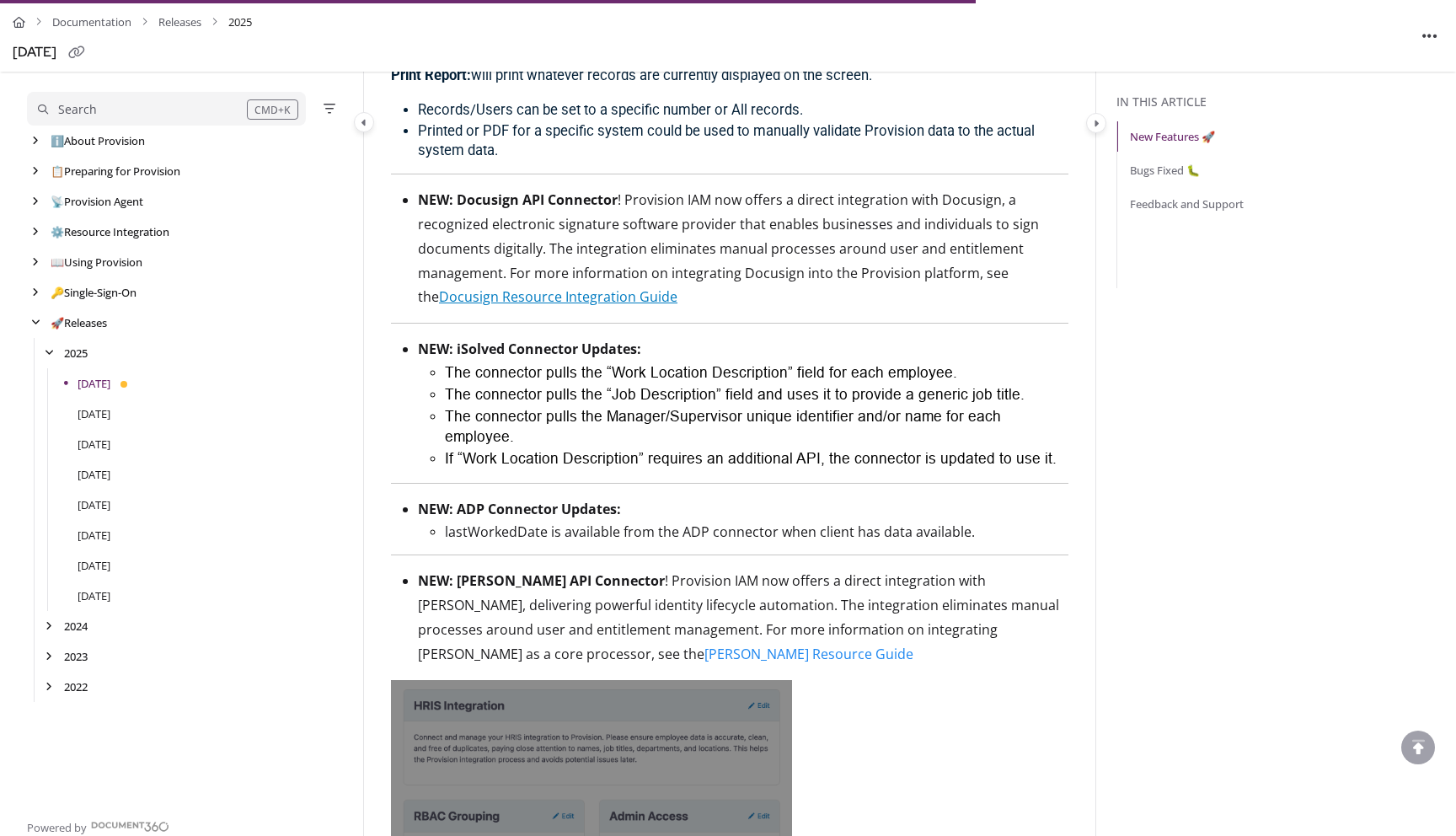
click at [542, 306] on link "Docusign Resource Integration Guide" at bounding box center [558, 297] width 239 height 19
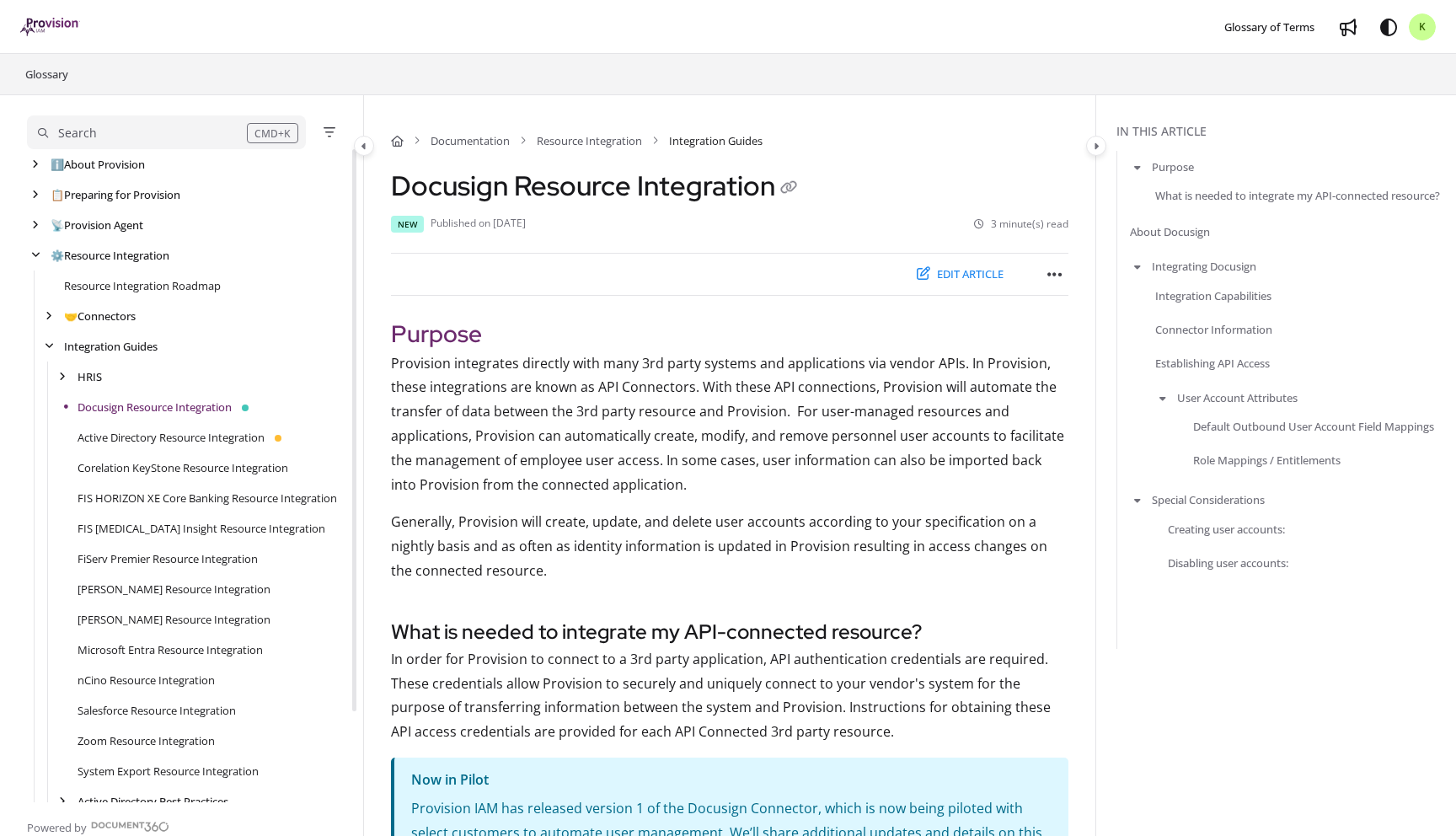
scroll to position [91, 0]
